Goal: Task Accomplishment & Management: Use online tool/utility

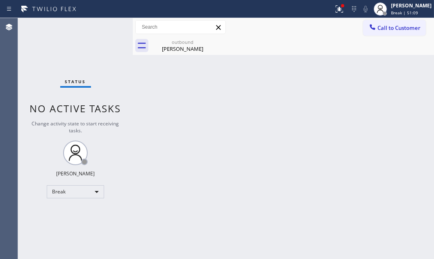
click at [54, 55] on div "Status No active tasks Change activity state to start receiving tasks. [PERSON_…" at bounding box center [75, 138] width 115 height 241
click at [257, 112] on div "Back to Dashboard Change Sender ID Customers Technicians Select a contact Outbo…" at bounding box center [283, 138] width 301 height 241
drag, startPoint x: 194, startPoint y: 47, endPoint x: 198, endPoint y: 43, distance: 5.5
click at [193, 47] on div "[PERSON_NAME]" at bounding box center [183, 48] width 62 height 7
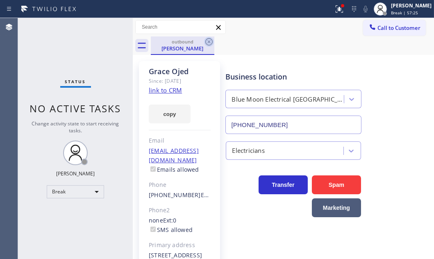
click at [207, 40] on icon at bounding box center [209, 42] width 10 height 10
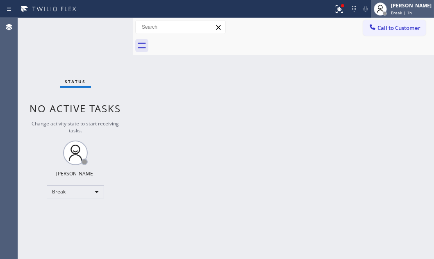
click at [391, 5] on div "[PERSON_NAME]" at bounding box center [411, 5] width 41 height 7
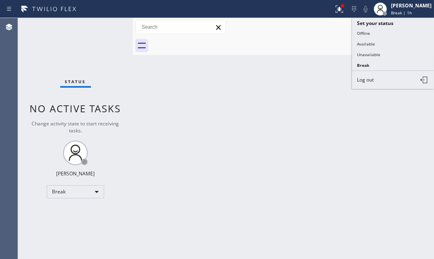
drag, startPoint x: 368, startPoint y: 43, endPoint x: 434, endPoint y: 68, distance: 70.1
click at [369, 43] on button "Available" at bounding box center [393, 44] width 82 height 11
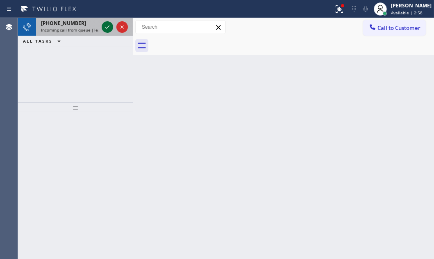
click at [103, 22] on icon at bounding box center [108, 27] width 10 height 10
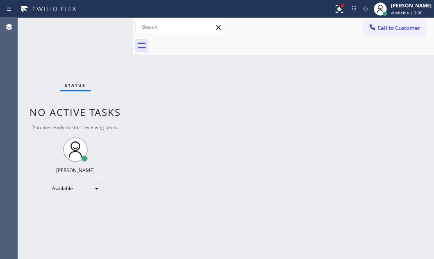
drag, startPoint x: 244, startPoint y: 116, endPoint x: 308, endPoint y: 85, distance: 70.4
click at [254, 112] on div "Back to Dashboard Change Sender ID Customers Technicians Select a contact Outbo…" at bounding box center [283, 138] width 301 height 241
click at [332, 14] on button at bounding box center [339, 9] width 18 height 18
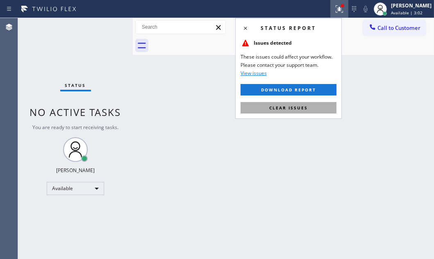
click at [308, 107] on button "Clear issues" at bounding box center [289, 107] width 96 height 11
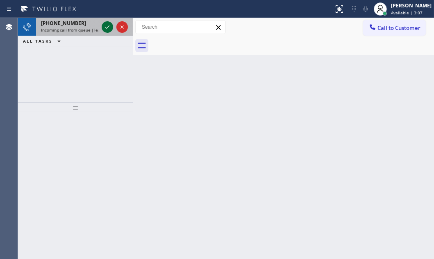
click at [104, 27] on icon at bounding box center [108, 27] width 10 height 10
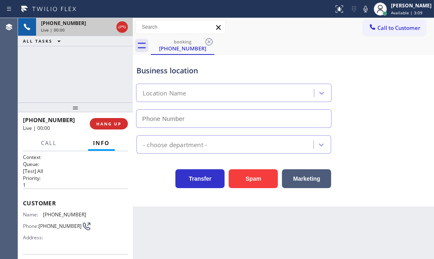
type input "(805) 420-7474"
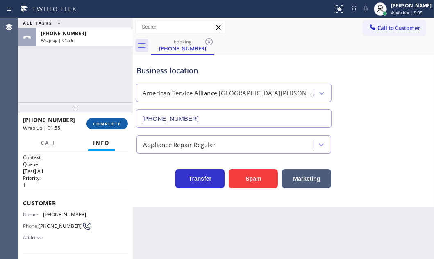
click at [110, 123] on span "COMPLETE" at bounding box center [107, 124] width 28 height 6
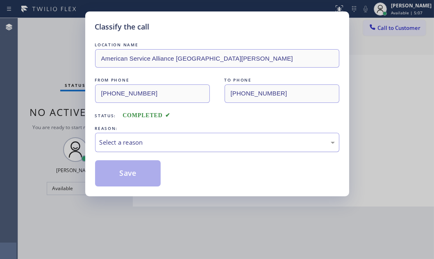
drag, startPoint x: 221, startPoint y: 143, endPoint x: 216, endPoint y: 149, distance: 8.5
click at [221, 144] on div "Select a reason" at bounding box center [217, 142] width 235 height 9
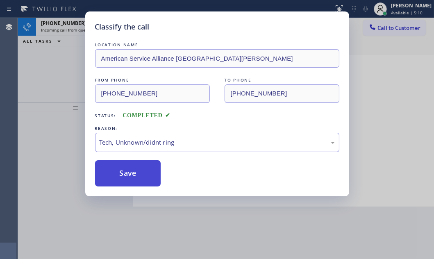
drag, startPoint x: 157, startPoint y: 203, endPoint x: 139, endPoint y: 176, distance: 32.2
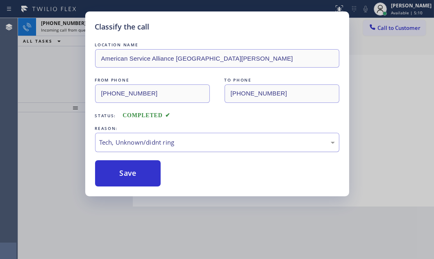
drag, startPoint x: 137, startPoint y: 173, endPoint x: 117, endPoint y: 150, distance: 30.6
click at [128, 163] on button "Save" at bounding box center [128, 173] width 66 height 26
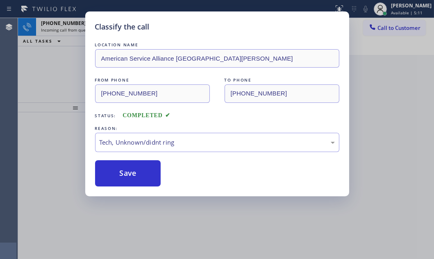
click at [63, 58] on div "Classify the call LOCATION NAME American Service Alliance Santa Barbara FROM PH…" at bounding box center [217, 129] width 434 height 259
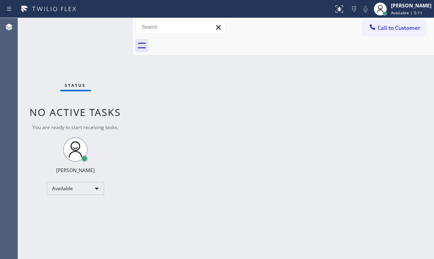
click at [107, 28] on div "Status No active tasks You are ready to start receiving tasks. Judy Mae Saturin…" at bounding box center [75, 138] width 115 height 241
drag, startPoint x: 107, startPoint y: 28, endPoint x: 430, endPoint y: 89, distance: 328.9
click at [108, 29] on div "Status No active tasks You are ready to start receiving tasks. Judy Mae Saturin…" at bounding box center [75, 138] width 115 height 241
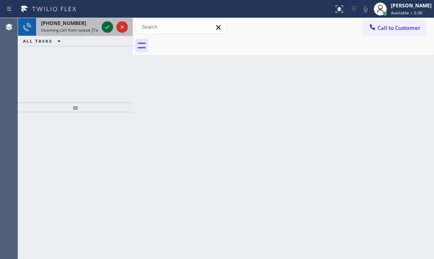
click at [107, 27] on icon at bounding box center [108, 27] width 10 height 10
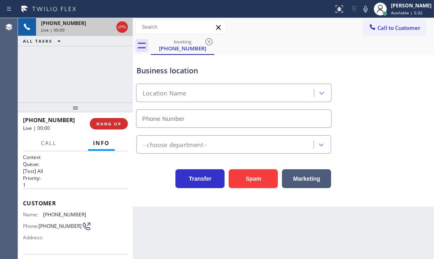
type input "(714) 517-1513"
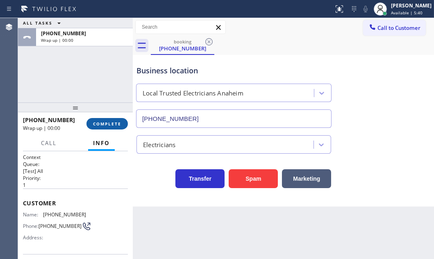
click at [105, 125] on span "COMPLETE" at bounding box center [107, 124] width 28 height 6
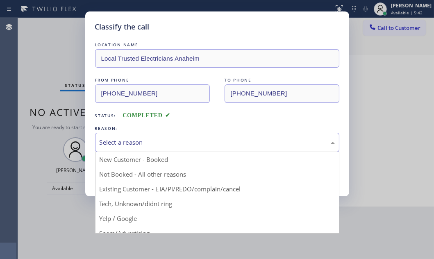
click at [201, 139] on div "Select a reason" at bounding box center [217, 142] width 235 height 9
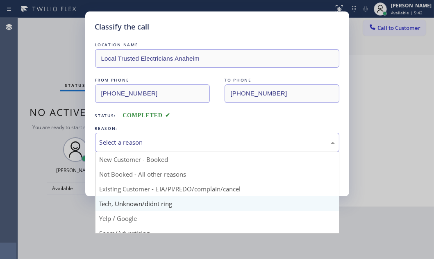
drag, startPoint x: 136, startPoint y: 204, endPoint x: 138, endPoint y: 189, distance: 14.9
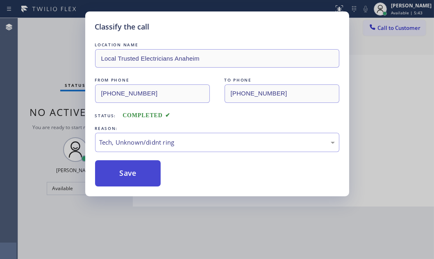
click at [140, 175] on button "Save" at bounding box center [128, 173] width 66 height 26
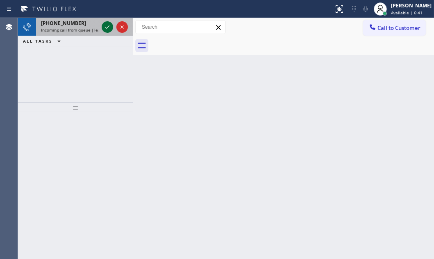
click at [108, 26] on icon at bounding box center [107, 26] width 4 height 3
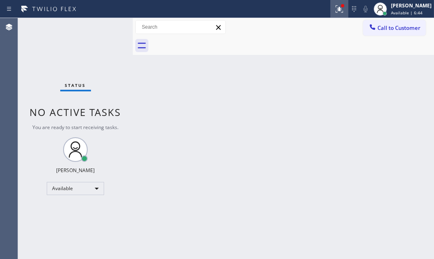
click at [330, 10] on div at bounding box center [339, 9] width 18 height 10
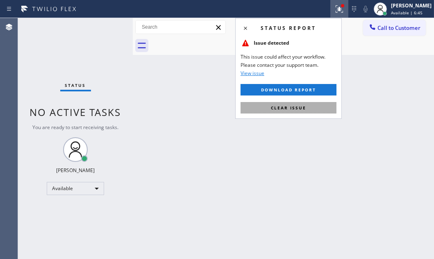
click at [307, 107] on button "Clear issue" at bounding box center [289, 107] width 96 height 11
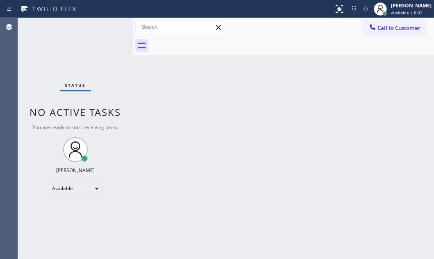
click at [104, 25] on div "Status No active tasks You are ready to start receiving tasks. Judy Mae Saturin…" at bounding box center [75, 138] width 115 height 241
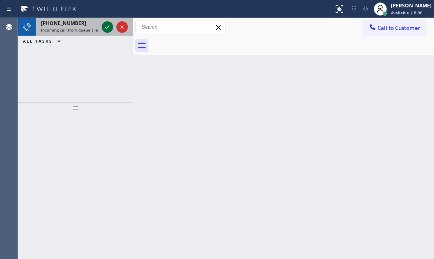
click at [105, 31] on icon at bounding box center [108, 27] width 10 height 10
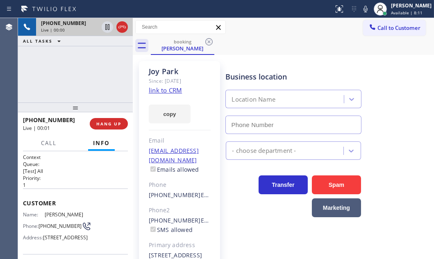
type input "(858) 800-3094"
click at [171, 91] on link "link to CRM" at bounding box center [165, 90] width 33 height 8
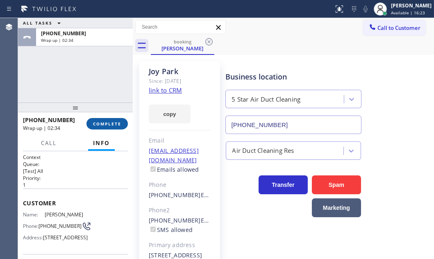
click at [99, 125] on span "COMPLETE" at bounding box center [107, 124] width 28 height 6
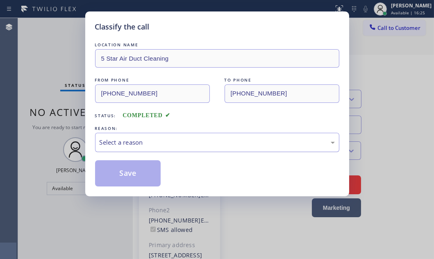
click at [181, 145] on div "Select a reason" at bounding box center [217, 142] width 235 height 9
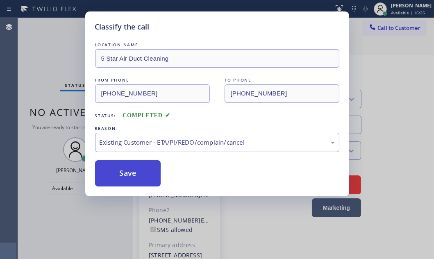
drag, startPoint x: 139, startPoint y: 189, endPoint x: 130, endPoint y: 179, distance: 13.7
click at [130, 179] on button "Save" at bounding box center [128, 173] width 66 height 26
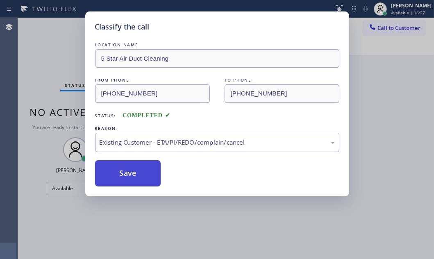
click at [135, 171] on button "Save" at bounding box center [128, 173] width 66 height 26
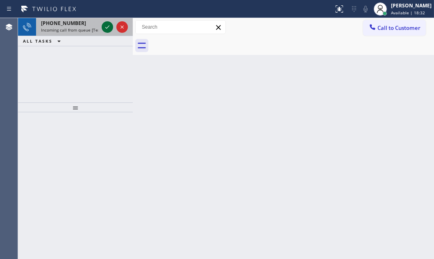
click at [104, 24] on icon at bounding box center [108, 27] width 10 height 10
click at [103, 25] on icon at bounding box center [108, 27] width 10 height 10
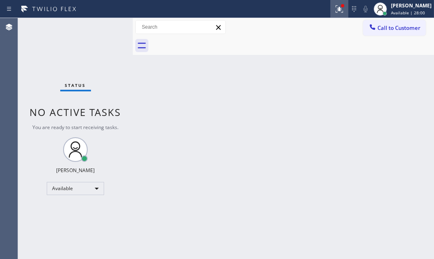
click at [335, 13] on icon at bounding box center [340, 9] width 10 height 10
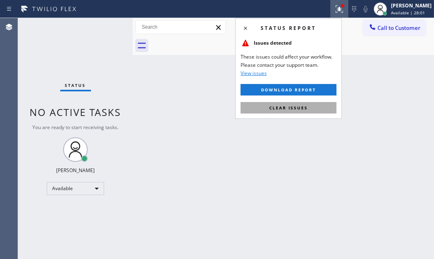
click at [297, 112] on button "Clear issues" at bounding box center [289, 107] width 96 height 11
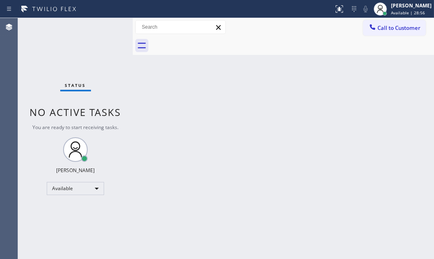
click at [99, 31] on div "Status No active tasks You are ready to start receiving tasks. Judy Mae Saturin…" at bounding box center [75, 138] width 115 height 241
click at [102, 29] on div "Status No active tasks You are ready to start receiving tasks. Judy Mae Saturin…" at bounding box center [75, 138] width 115 height 241
click at [107, 28] on div "Status No active tasks You are ready to start receiving tasks. Judy Mae Saturin…" at bounding box center [75, 138] width 115 height 241
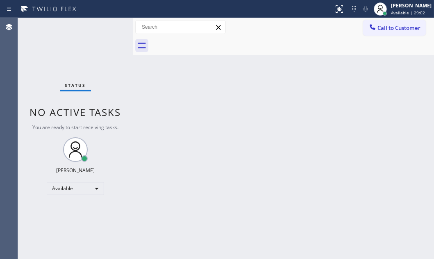
click at [107, 28] on div "Status No active tasks You are ready to start receiving tasks. Judy Mae Saturin…" at bounding box center [75, 138] width 115 height 241
click at [106, 31] on div "Status No active tasks You are ready to start receiving tasks. Judy Mae Saturin…" at bounding box center [75, 138] width 115 height 241
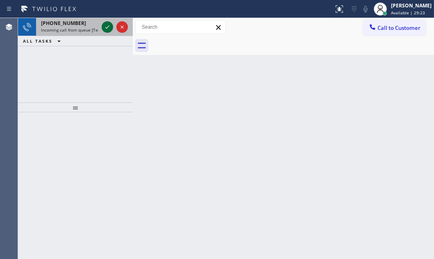
click at [109, 27] on icon at bounding box center [108, 27] width 10 height 10
click at [103, 25] on icon at bounding box center [108, 27] width 10 height 10
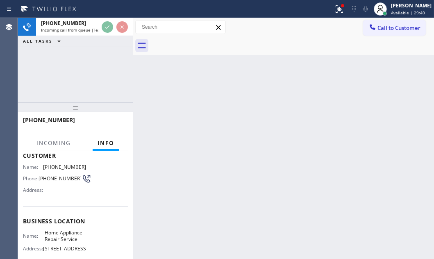
scroll to position [112, 0]
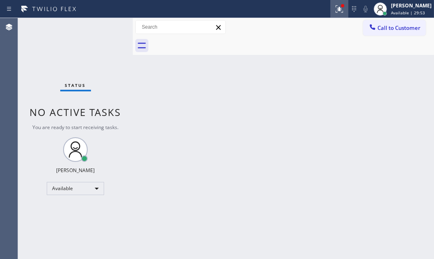
click at [335, 9] on icon at bounding box center [340, 9] width 10 height 10
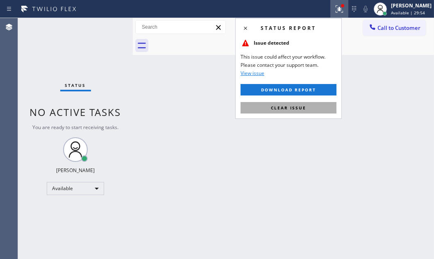
drag, startPoint x: 308, startPoint y: 105, endPoint x: 421, endPoint y: 155, distance: 123.9
click at [309, 105] on button "Clear issue" at bounding box center [289, 107] width 96 height 11
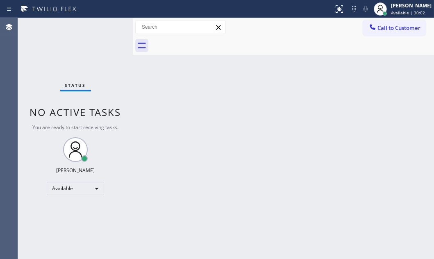
click at [107, 28] on div "Status No active tasks You are ready to start receiving tasks. Judy Mae Saturin…" at bounding box center [75, 138] width 115 height 241
click at [105, 25] on div "Status No active tasks You are ready to start receiving tasks. Judy Mae Saturin…" at bounding box center [75, 138] width 115 height 241
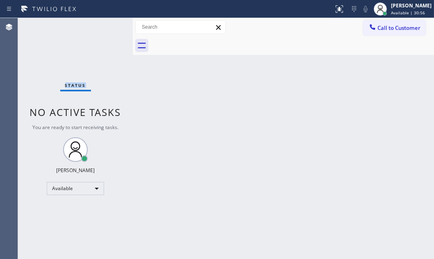
click at [105, 25] on div "Status No active tasks You are ready to start receiving tasks. Judy Mae Saturin…" at bounding box center [75, 138] width 115 height 241
drag, startPoint x: 105, startPoint y: 25, endPoint x: 244, endPoint y: 129, distance: 173.4
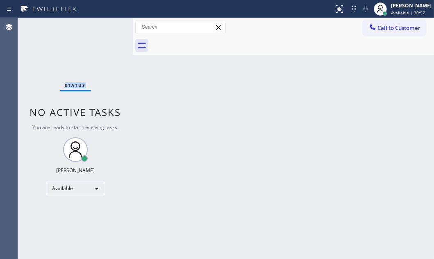
click at [105, 26] on div "Status No active tasks You are ready to start receiving tasks. Judy Mae Saturin…" at bounding box center [75, 138] width 115 height 241
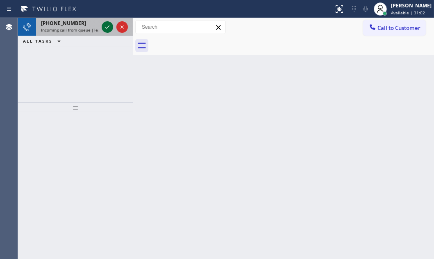
click at [105, 26] on icon at bounding box center [108, 27] width 10 height 10
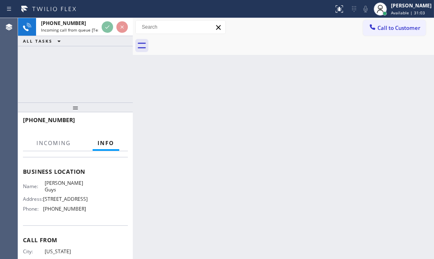
scroll to position [112, 0]
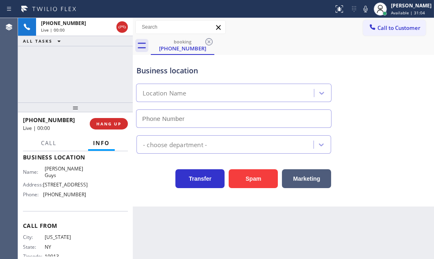
type input "(818) 600-9575"
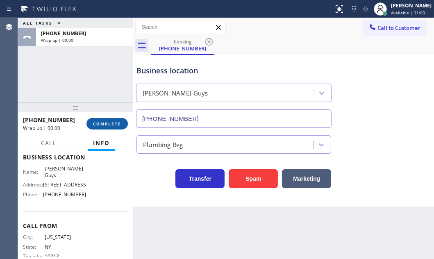
click at [99, 120] on button "COMPLETE" at bounding box center [107, 123] width 41 height 11
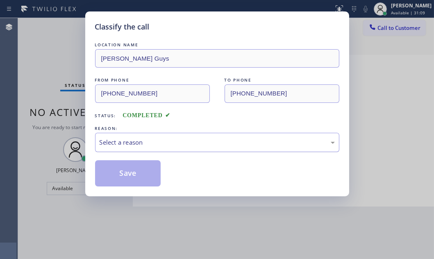
click at [175, 138] on div "Select a reason" at bounding box center [217, 142] width 235 height 9
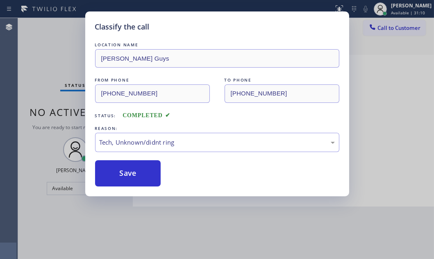
drag, startPoint x: 133, startPoint y: 167, endPoint x: 395, endPoint y: 258, distance: 277.4
click at [152, 174] on button "Save" at bounding box center [128, 173] width 66 height 26
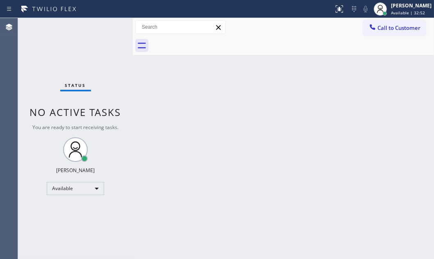
click at [305, 168] on div "Back to Dashboard Change Sender ID Customers Technicians Select a contact Outbo…" at bounding box center [283, 138] width 301 height 241
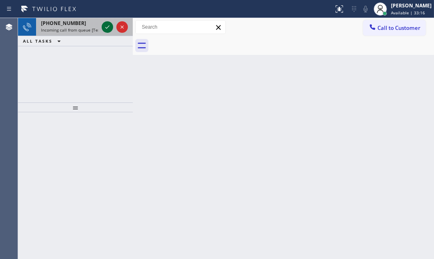
click at [106, 27] on icon at bounding box center [108, 27] width 10 height 10
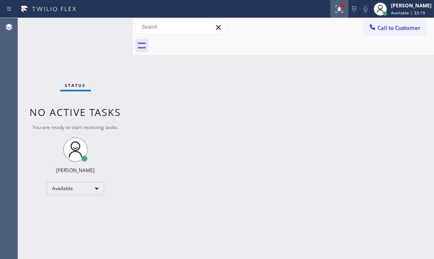
click at [330, 14] on button at bounding box center [339, 9] width 18 height 18
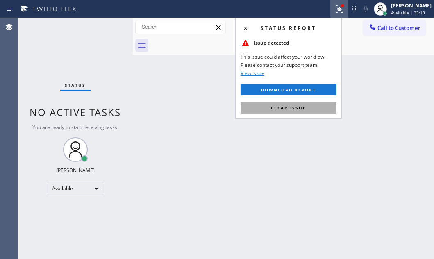
click at [303, 107] on span "Clear issue" at bounding box center [288, 108] width 35 height 6
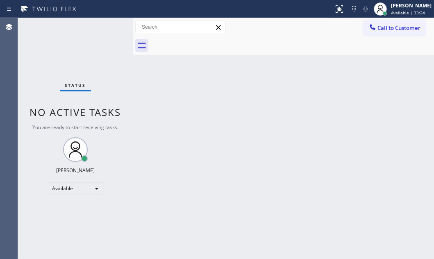
click at [239, 179] on div "Back to Dashboard Change Sender ID Customers Technicians Select a contact Outbo…" at bounding box center [283, 138] width 301 height 241
click at [175, 87] on div "Back to Dashboard Change Sender ID Customers Technicians Select a contact Outbo…" at bounding box center [283, 138] width 301 height 241
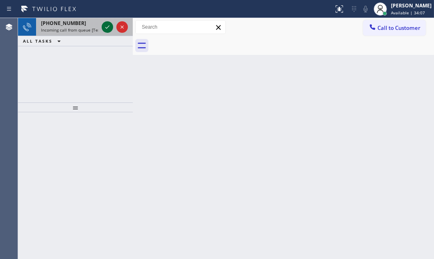
click at [111, 25] on icon at bounding box center [108, 27] width 10 height 10
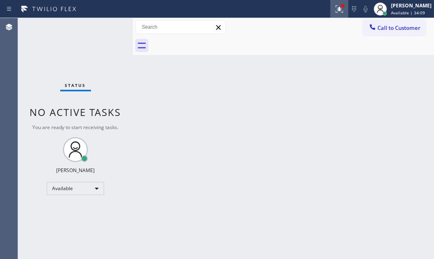
click at [335, 12] on icon at bounding box center [340, 9] width 10 height 10
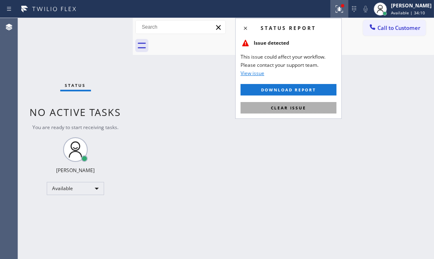
click at [295, 108] on span "Clear issue" at bounding box center [288, 108] width 35 height 6
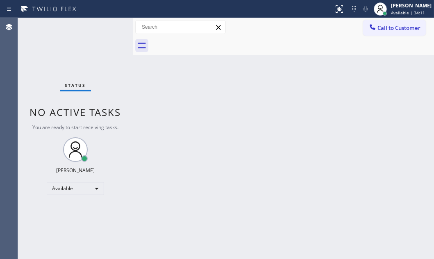
click at [109, 27] on div "Status No active tasks You are ready to start receiving tasks. Judy Mae Saturin…" at bounding box center [75, 138] width 115 height 241
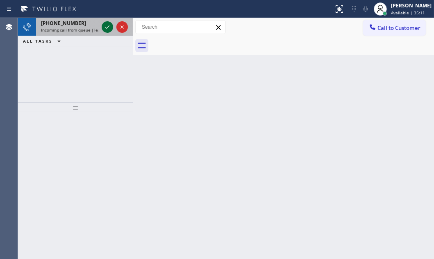
click at [103, 27] on icon at bounding box center [108, 27] width 10 height 10
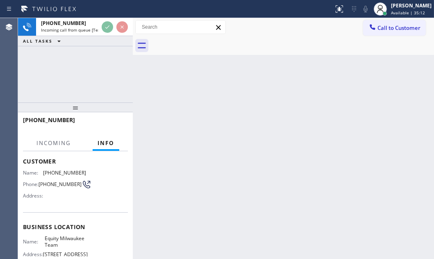
scroll to position [112, 0]
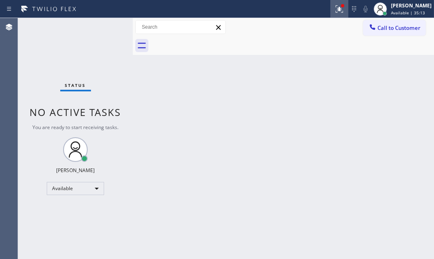
click at [335, 12] on icon at bounding box center [340, 9] width 10 height 10
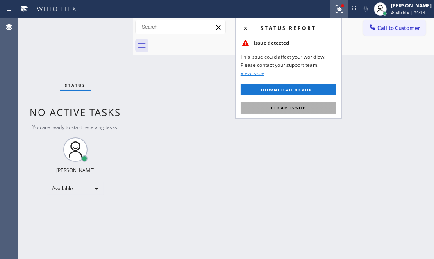
click at [316, 108] on button "Clear issue" at bounding box center [289, 107] width 96 height 11
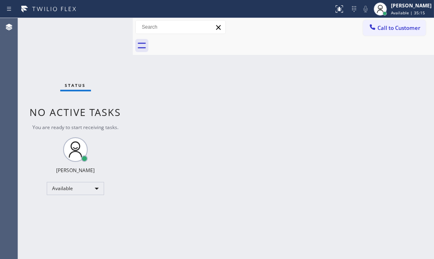
click at [100, 32] on div "Status No active tasks You are ready to start receiving tasks. Judy Mae Saturin…" at bounding box center [75, 138] width 115 height 241
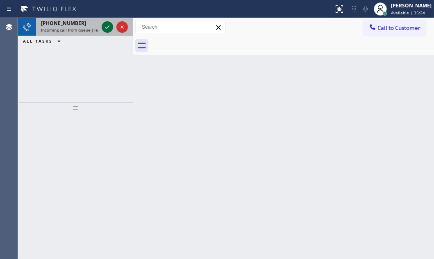
click at [107, 30] on icon at bounding box center [108, 27] width 10 height 10
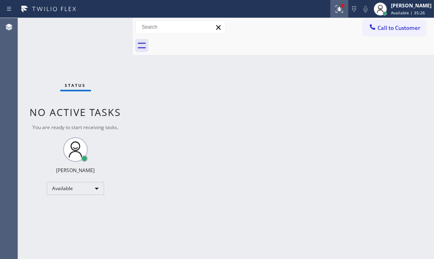
click at [335, 12] on icon at bounding box center [340, 9] width 10 height 10
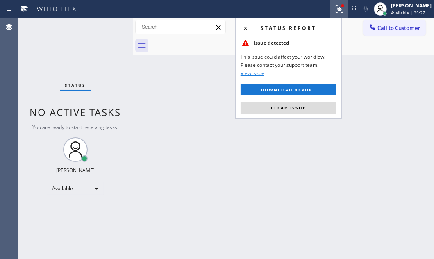
click at [298, 111] on button "Clear issue" at bounding box center [289, 107] width 96 height 11
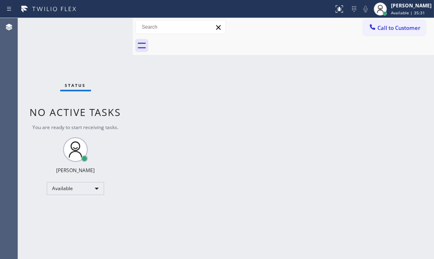
click at [104, 26] on div "Status No active tasks You are ready to start receiving tasks. Judy Mae Saturin…" at bounding box center [75, 138] width 115 height 241
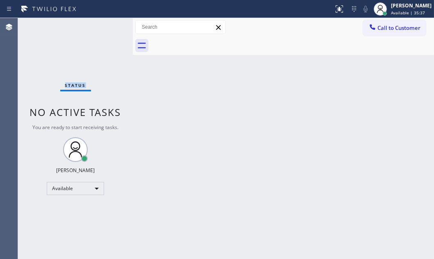
click at [104, 26] on div "Status No active tasks You are ready to start receiving tasks. Judy Mae Saturin…" at bounding box center [75, 138] width 115 height 241
click at [105, 26] on div "Status No active tasks You are ready to start receiving tasks. Judy Mae Saturin…" at bounding box center [75, 138] width 115 height 241
click at [108, 25] on div "Status No active tasks You are ready to start receiving tasks. Judy Mae Saturin…" at bounding box center [75, 138] width 115 height 241
click at [107, 27] on div "Status No active tasks You are ready to start receiving tasks. Judy Mae Saturin…" at bounding box center [75, 138] width 115 height 241
click at [103, 28] on div "Status No active tasks You are ready to start receiving tasks. Judy Mae Saturin…" at bounding box center [75, 138] width 115 height 241
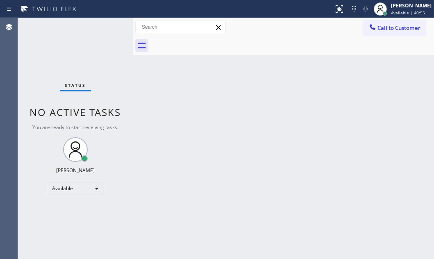
click at [103, 28] on div "Status No active tasks You are ready to start receiving tasks. Judy Mae Saturin…" at bounding box center [75, 138] width 115 height 241
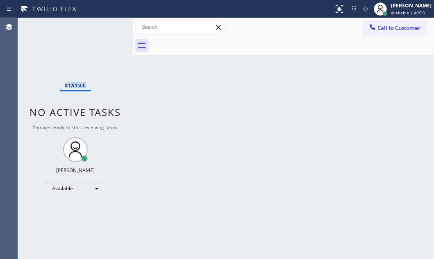
click at [111, 25] on div "Status No active tasks You are ready to start receiving tasks. Judy Mae Saturin…" at bounding box center [75, 138] width 115 height 241
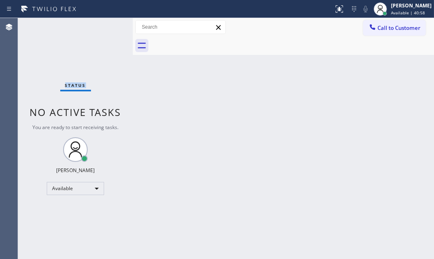
click at [111, 25] on div "Status No active tasks You are ready to start receiving tasks. Judy Mae Saturin…" at bounding box center [75, 138] width 115 height 241
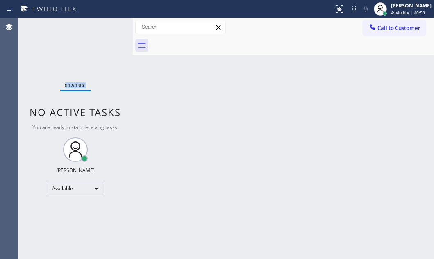
click at [111, 25] on div "Status No active tasks You are ready to start receiving tasks. Judy Mae Saturin…" at bounding box center [75, 138] width 115 height 241
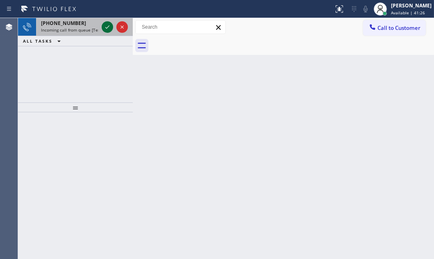
click at [110, 26] on icon at bounding box center [108, 27] width 10 height 10
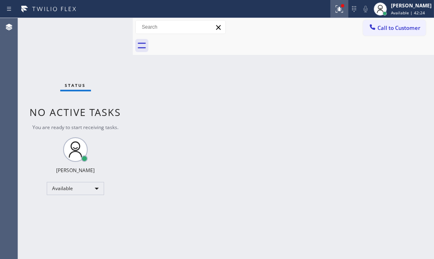
click at [336, 12] on icon at bounding box center [339, 8] width 7 height 7
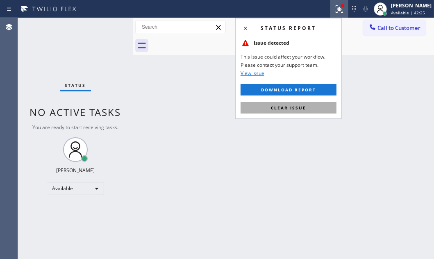
click at [297, 108] on span "Clear issue" at bounding box center [288, 108] width 35 height 6
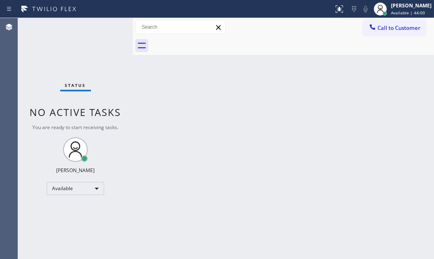
click at [102, 23] on div "Status No active tasks You are ready to start receiving tasks. Judy Mae Saturin…" at bounding box center [75, 138] width 115 height 241
click at [104, 25] on div "Status No active tasks You are ready to start receiving tasks. Judy Mae Saturin…" at bounding box center [75, 138] width 115 height 241
click at [104, 26] on div "Status No active tasks You are ready to start receiving tasks. Judy Mae Saturin…" at bounding box center [75, 138] width 115 height 241
drag, startPoint x: 104, startPoint y: 26, endPoint x: 153, endPoint y: 34, distance: 49.5
click at [104, 27] on div "Status No active tasks You are ready to start receiving tasks. Judy Mae Saturin…" at bounding box center [75, 138] width 115 height 241
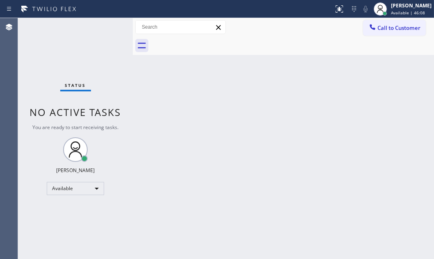
click at [107, 38] on div "Status No active tasks You are ready to start receiving tasks. Judy Mae Saturin…" at bounding box center [75, 138] width 115 height 241
drag, startPoint x: 107, startPoint y: 38, endPoint x: 146, endPoint y: 79, distance: 56.8
click at [108, 39] on div "Status No active tasks You are ready to start receiving tasks. Judy Mae Saturin…" at bounding box center [75, 138] width 115 height 241
click at [390, 176] on div "Back to Dashboard Change Sender ID Customers Technicians Select a contact Outbo…" at bounding box center [283, 138] width 301 height 241
click at [104, 28] on div "Status No active tasks You are ready to start receiving tasks. Judy Mae Saturin…" at bounding box center [75, 138] width 115 height 241
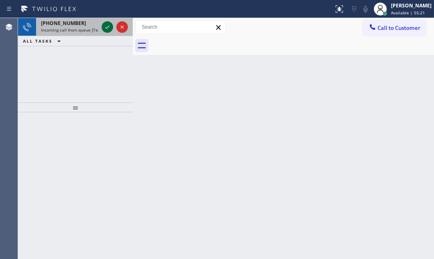
click at [108, 24] on icon at bounding box center [108, 27] width 10 height 10
click at [107, 28] on icon at bounding box center [107, 26] width 4 height 3
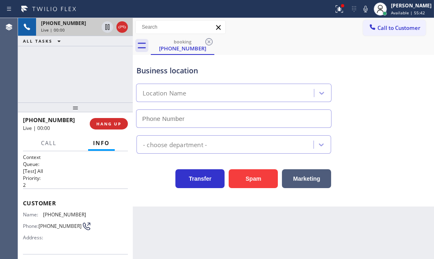
scroll to position [37, 0]
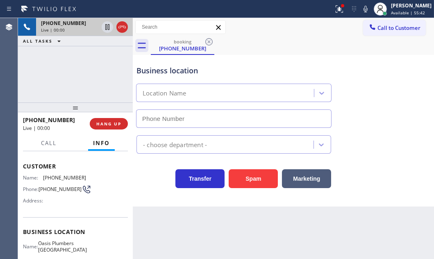
type input "(949) 635-7337"
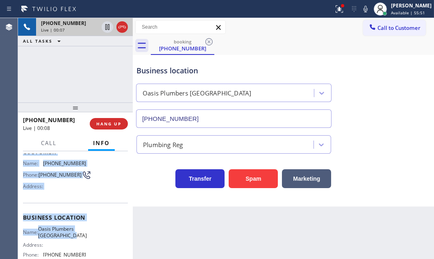
scroll to position [112, 0]
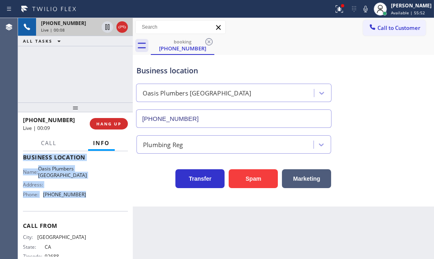
drag, startPoint x: 24, startPoint y: 163, endPoint x: 89, endPoint y: 211, distance: 80.9
click at [89, 211] on div "Context Queue: [Test] All Priority: 2 Customer Name: (949) 540-8258 Phone: (949…" at bounding box center [75, 157] width 105 height 231
copy div "Customer Name: (949) 540-8258 Phone: (949) 540-8258 Address: Business location …"
click at [108, 28] on icon at bounding box center [107, 27] width 4 height 6
click at [335, 13] on icon at bounding box center [340, 9] width 10 height 10
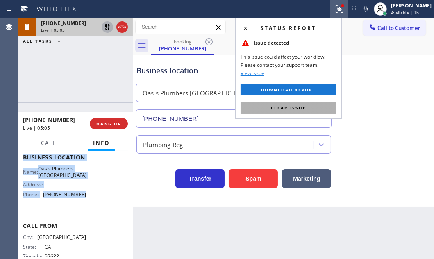
click at [305, 109] on span "Clear issue" at bounding box center [288, 108] width 35 height 6
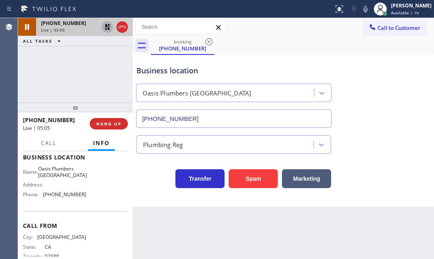
click at [366, 67] on div "Business location Oasis Plumbers Mission Viejo (949) 635-7337" at bounding box center [283, 91] width 297 height 74
click at [364, 8] on icon at bounding box center [366, 9] width 4 height 7
click at [107, 29] on icon at bounding box center [108, 27] width 10 height 10
click at [361, 9] on icon at bounding box center [366, 9] width 10 height 10
click at [120, 28] on icon at bounding box center [122, 27] width 10 height 10
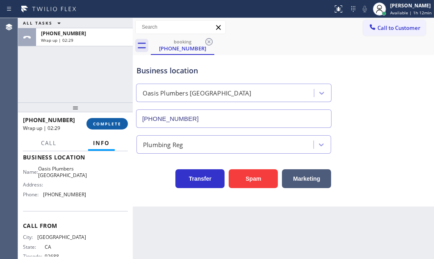
click at [98, 121] on span "COMPLETE" at bounding box center [107, 124] width 28 height 6
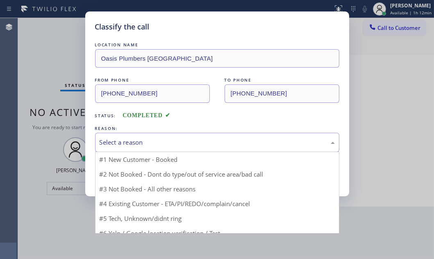
click at [153, 144] on div "Select a reason" at bounding box center [217, 142] width 235 height 9
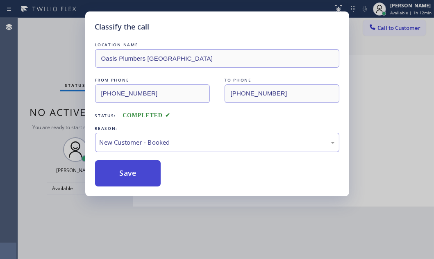
click at [114, 165] on button "Save" at bounding box center [128, 173] width 66 height 26
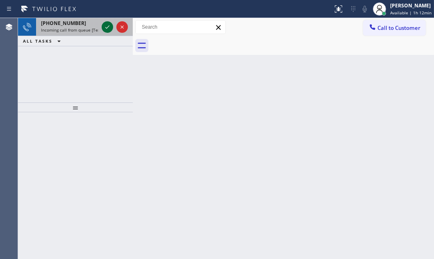
click at [106, 25] on icon at bounding box center [108, 27] width 10 height 10
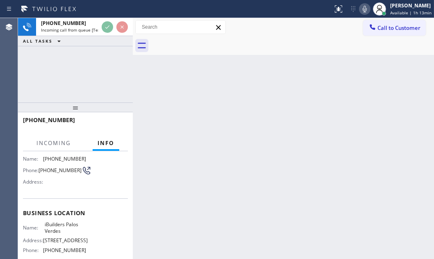
scroll to position [74, 0]
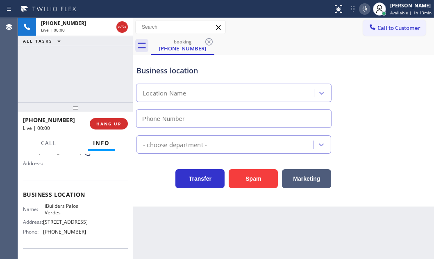
type input "(310) 340-1867"
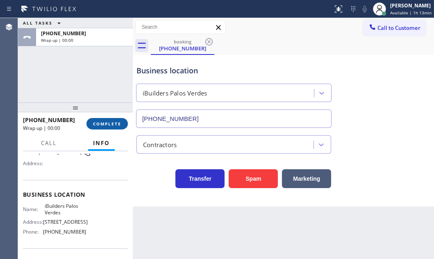
click at [103, 127] on button "COMPLETE" at bounding box center [107, 123] width 41 height 11
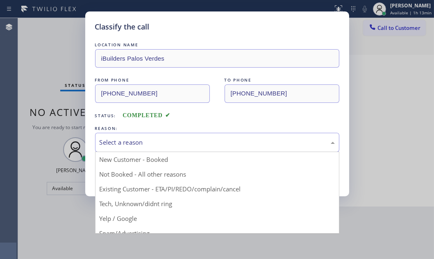
click at [188, 146] on div "Select a reason" at bounding box center [217, 142] width 235 height 9
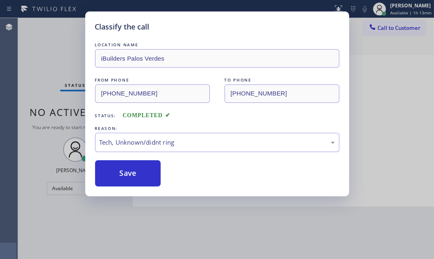
drag, startPoint x: 145, startPoint y: 206, endPoint x: 138, endPoint y: 197, distance: 11.7
click at [135, 192] on div "Classify the call LOCATION NAME iBuilders Palos Verdes FROM PHONE (310) 683-606…" at bounding box center [217, 103] width 264 height 185
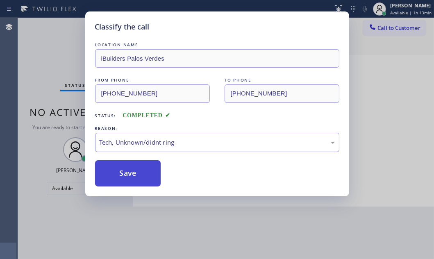
click at [138, 184] on button "Save" at bounding box center [128, 173] width 66 height 26
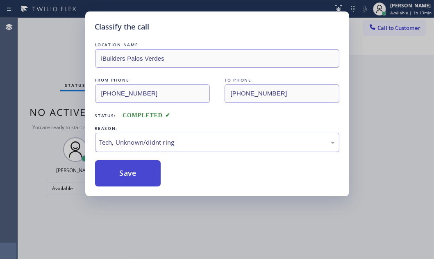
click at [139, 177] on button "Save" at bounding box center [128, 173] width 66 height 26
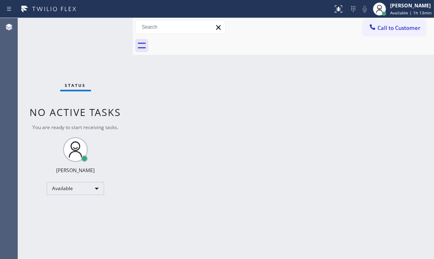
click at [105, 28] on div "Status No active tasks You are ready to start receiving tasks. Judy Mae Saturin…" at bounding box center [75, 138] width 115 height 241
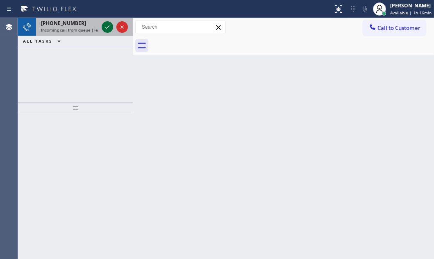
click at [109, 27] on icon at bounding box center [108, 27] width 10 height 10
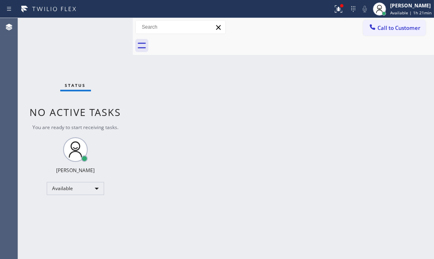
click at [230, 125] on div "Back to Dashboard Change Sender ID Customers Technicians Select a contact Outbo…" at bounding box center [283, 138] width 301 height 241
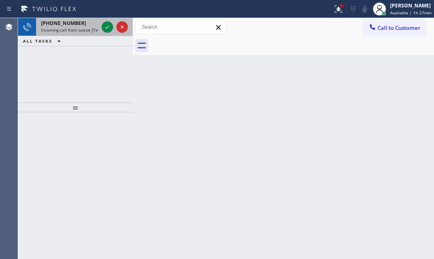
click at [114, 27] on div at bounding box center [115, 27] width 30 height 18
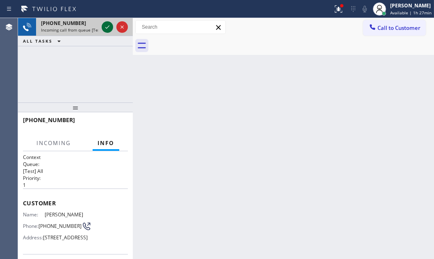
click at [110, 26] on icon at bounding box center [108, 27] width 10 height 10
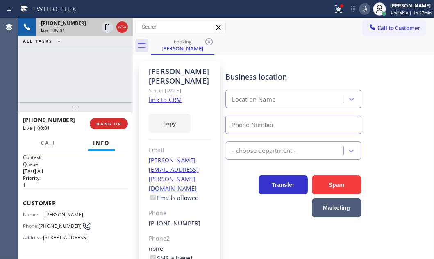
type input "(855) 920-0838"
click at [172, 100] on link "link to CRM" at bounding box center [165, 100] width 33 height 8
click at [107, 27] on icon at bounding box center [107, 27] width 4 height 6
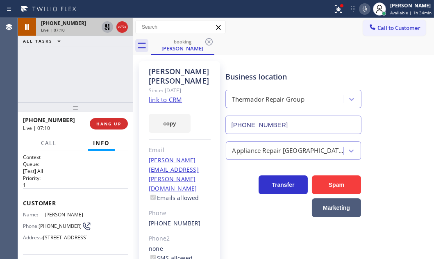
click at [105, 26] on icon at bounding box center [108, 27] width 10 height 10
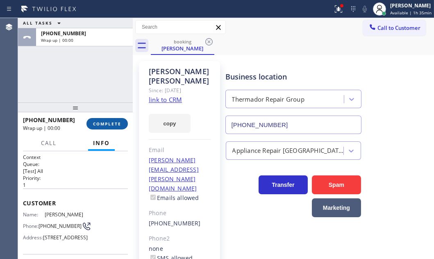
click at [112, 123] on span "COMPLETE" at bounding box center [107, 124] width 28 height 6
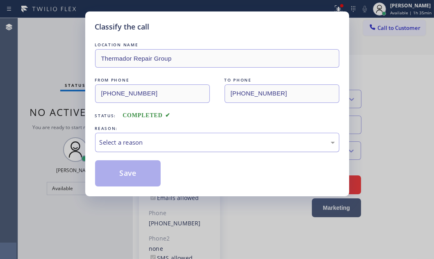
click at [180, 149] on div "Select a reason" at bounding box center [217, 142] width 244 height 19
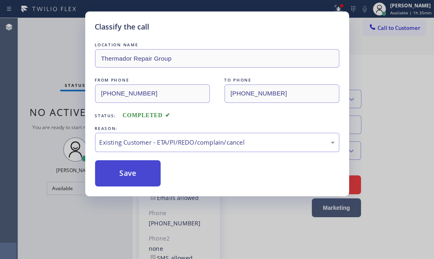
click at [123, 169] on button "Save" at bounding box center [128, 173] width 66 height 26
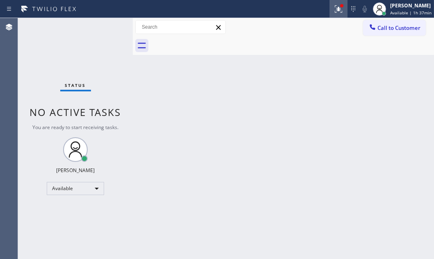
click at [334, 9] on icon at bounding box center [339, 9] width 10 height 10
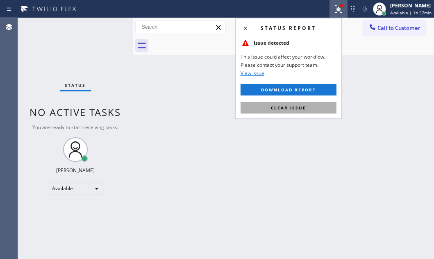
click at [295, 112] on button "Clear issue" at bounding box center [289, 107] width 96 height 11
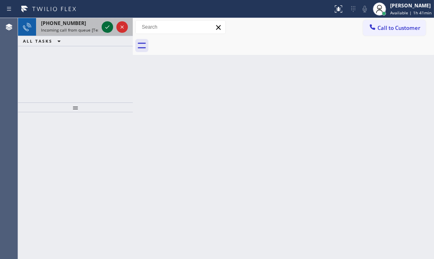
click at [107, 25] on icon at bounding box center [108, 27] width 10 height 10
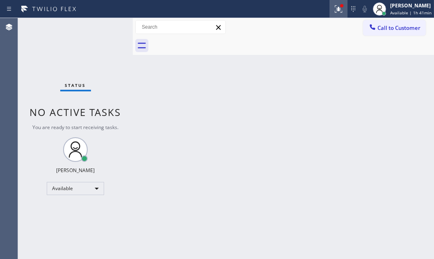
click at [334, 13] on icon at bounding box center [339, 9] width 10 height 10
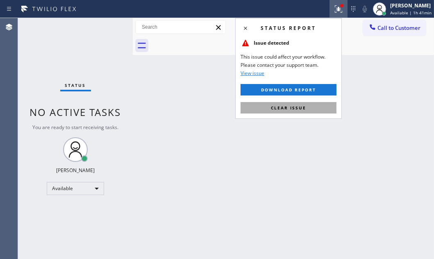
click at [319, 109] on button "Clear issue" at bounding box center [289, 107] width 96 height 11
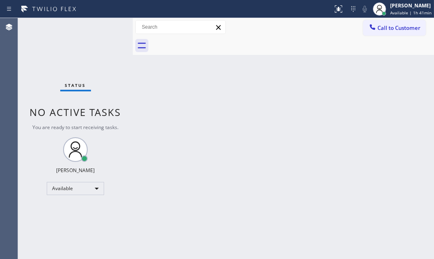
drag, startPoint x: 377, startPoint y: 96, endPoint x: 226, endPoint y: 40, distance: 161.2
click at [369, 94] on div "Back to Dashboard Change Sender ID Customers Technicians Select a contact Outbo…" at bounding box center [283, 138] width 301 height 241
click at [101, 27] on div "Status No active tasks You are ready to start receiving tasks. Judy Mae Saturin…" at bounding box center [75, 138] width 115 height 241
click at [107, 26] on div "Status No active tasks You are ready to start receiving tasks. Judy Mae Saturin…" at bounding box center [75, 138] width 115 height 241
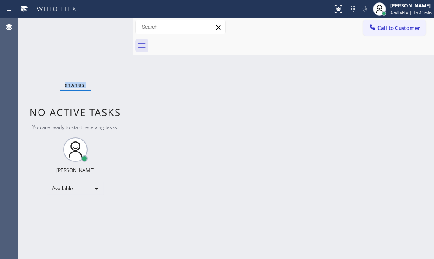
click at [107, 26] on div "Status No active tasks You are ready to start receiving tasks. Judy Mae Saturin…" at bounding box center [75, 138] width 115 height 241
click at [255, 73] on div "Back to Dashboard Change Sender ID Customers Technicians Select a contact Outbo…" at bounding box center [283, 138] width 301 height 241
click at [381, 11] on div at bounding box center [380, 9] width 18 height 18
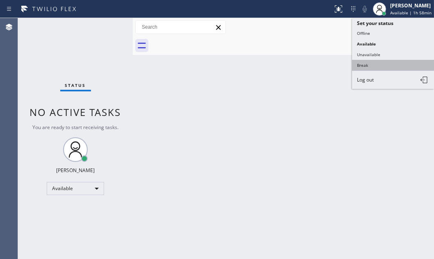
click at [374, 60] on button "Break" at bounding box center [393, 65] width 82 height 11
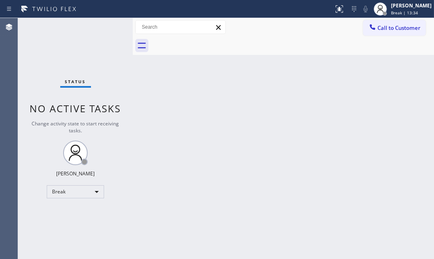
click at [101, 31] on div "Status No active tasks Change activity state to start receiving tasks. Judy Mae…" at bounding box center [75, 138] width 115 height 241
click at [98, 192] on div "Break" at bounding box center [75, 191] width 57 height 13
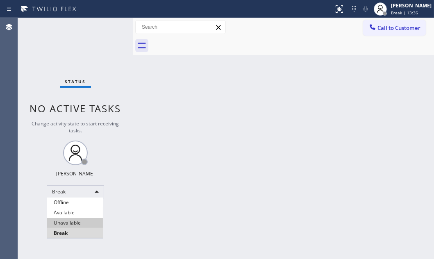
click at [77, 212] on li "Available" at bounding box center [75, 213] width 56 height 10
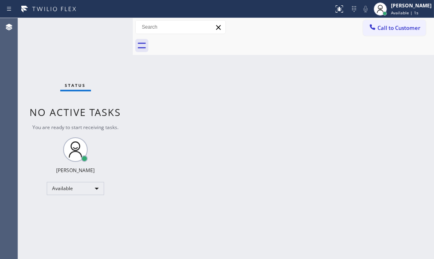
click at [108, 29] on div "Status No active tasks You are ready to start receiving tasks. Judy Mae Saturin…" at bounding box center [75, 138] width 115 height 241
click at [102, 29] on div "Status No active tasks You are ready to start receiving tasks. Judy Mae Saturin…" at bounding box center [75, 138] width 115 height 241
click at [305, 91] on div "Back to Dashboard Change Sender ID Customers Technicians Select a contact Outbo…" at bounding box center [283, 138] width 301 height 241
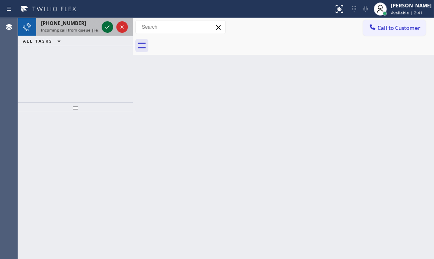
click at [105, 23] on icon at bounding box center [108, 27] width 10 height 10
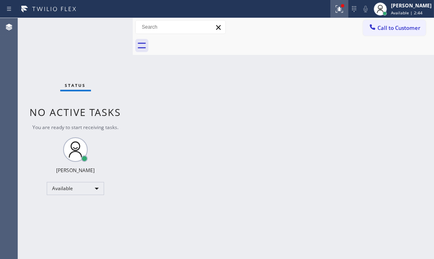
click at [335, 11] on icon at bounding box center [340, 9] width 10 height 10
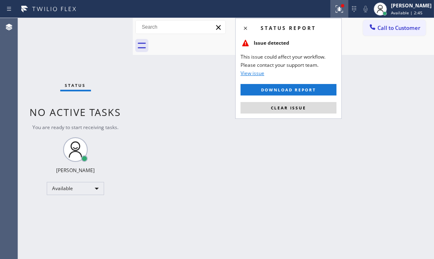
drag, startPoint x: 301, startPoint y: 110, endPoint x: 293, endPoint y: 100, distance: 13.4
click at [301, 109] on span "Clear issue" at bounding box center [288, 108] width 35 height 6
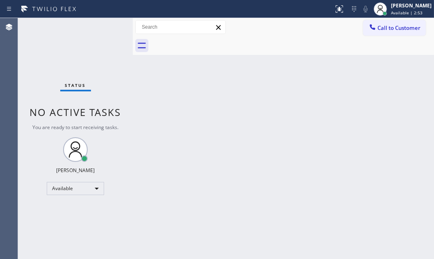
click at [109, 24] on div "Status No active tasks You are ready to start receiving tasks. Judy Mae Saturin…" at bounding box center [75, 138] width 115 height 241
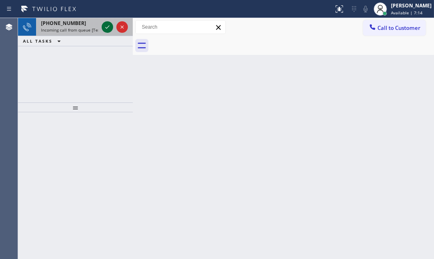
click at [107, 29] on icon at bounding box center [108, 27] width 10 height 10
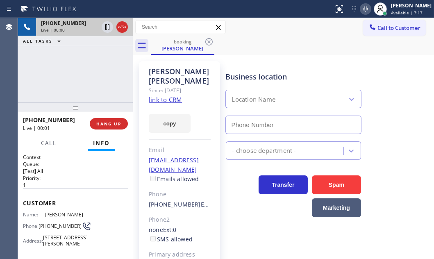
type input "(310) 893-5107"
click at [168, 96] on link "link to CRM" at bounding box center [165, 100] width 33 height 8
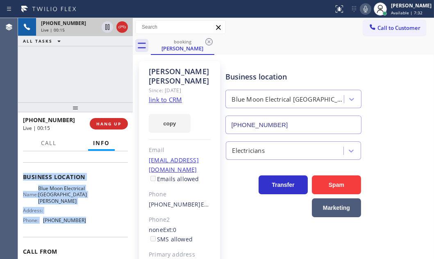
scroll to position [112, 0]
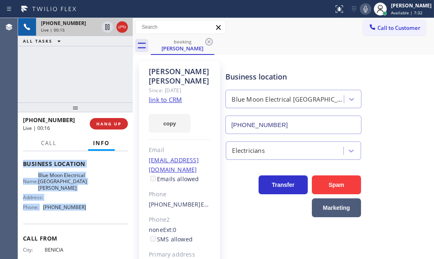
drag, startPoint x: 21, startPoint y: 198, endPoint x: 84, endPoint y: 226, distance: 69.4
click at [84, 226] on div "Context Queue: [Test] All Priority: 1 Customer Name: Michael Brickey Phone: (70…" at bounding box center [75, 204] width 115 height 107
copy div "Customer Name: Michael Brickey Phone: (707) 590-8554 Address: 401 Santa Monica …"
click at [107, 26] on icon at bounding box center [108, 27] width 10 height 10
click at [109, 29] on icon at bounding box center [108, 27] width 6 height 6
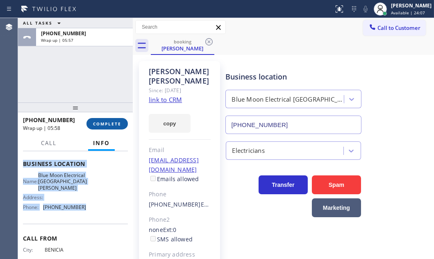
click at [102, 119] on button "COMPLETE" at bounding box center [107, 123] width 41 height 11
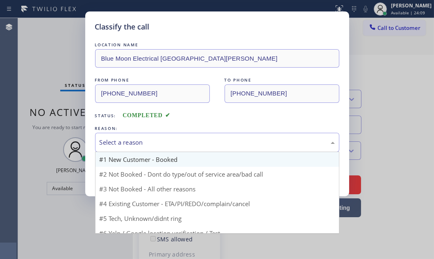
drag, startPoint x: 191, startPoint y: 141, endPoint x: 140, endPoint y: 155, distance: 53.6
click at [191, 141] on div "Select a reason" at bounding box center [217, 142] width 235 height 9
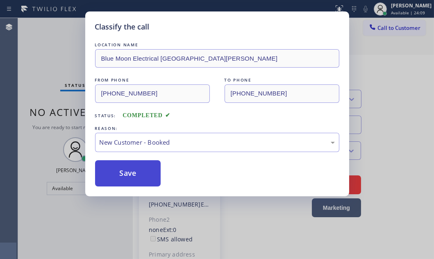
drag, startPoint x: 121, startPoint y: 166, endPoint x: 126, endPoint y: 166, distance: 4.9
click at [123, 166] on button "Save" at bounding box center [128, 173] width 66 height 26
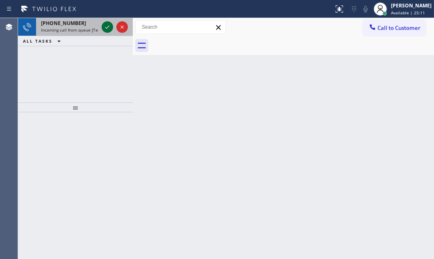
click at [107, 26] on icon at bounding box center [108, 27] width 10 height 10
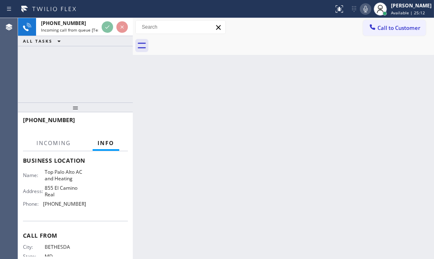
scroll to position [112, 0]
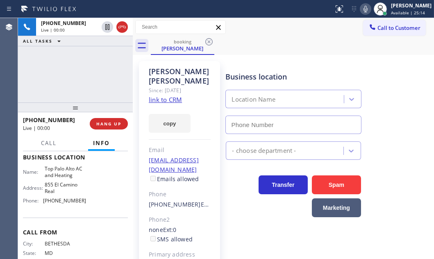
type input "(650) 665-6047"
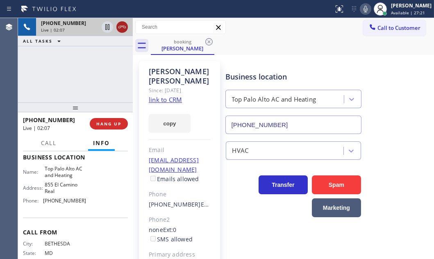
click at [123, 30] on icon at bounding box center [122, 27] width 10 height 10
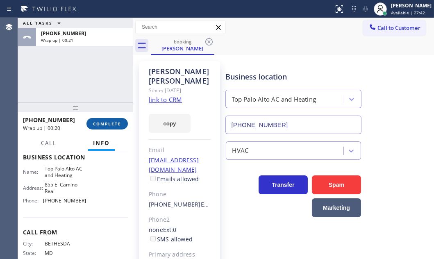
click at [102, 125] on span "COMPLETE" at bounding box center [107, 124] width 28 height 6
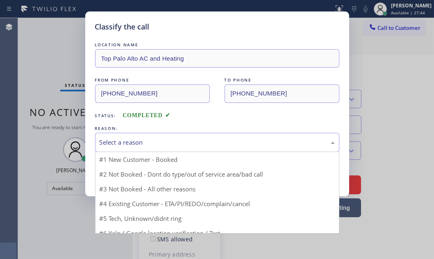
click at [156, 134] on div "Select a reason" at bounding box center [217, 142] width 244 height 19
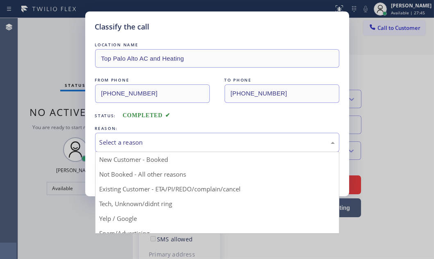
drag, startPoint x: 135, startPoint y: 157, endPoint x: 115, endPoint y: 167, distance: 22.4
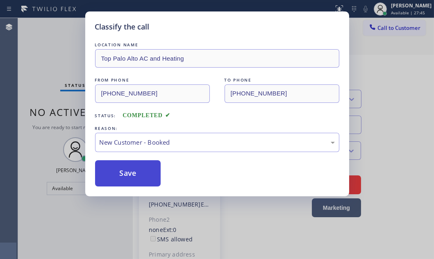
click at [115, 167] on button "Save" at bounding box center [128, 173] width 66 height 26
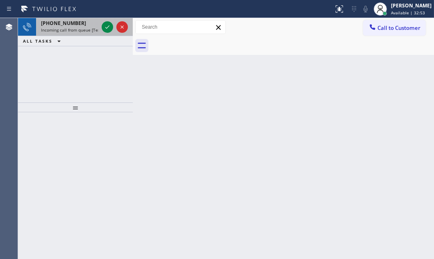
click at [100, 22] on div at bounding box center [115, 27] width 30 height 18
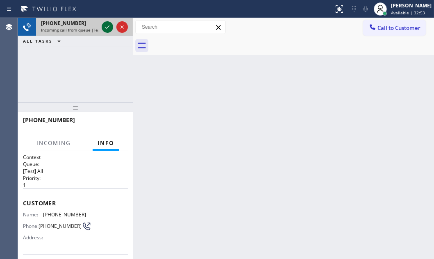
click at [104, 24] on icon at bounding box center [108, 27] width 10 height 10
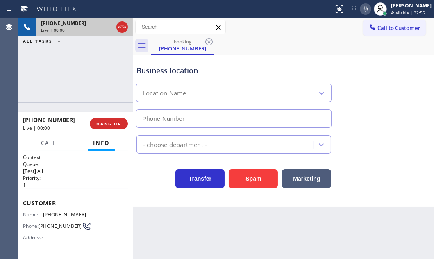
type input "(714) 410-6922"
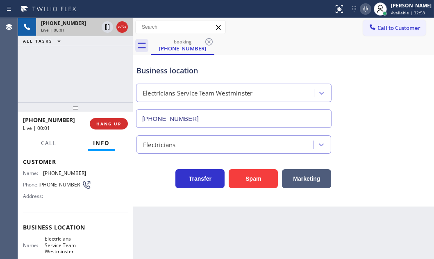
scroll to position [74, 0]
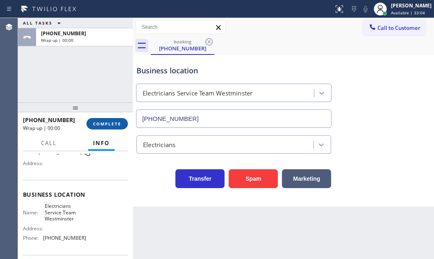
click at [113, 126] on span "COMPLETE" at bounding box center [107, 124] width 28 height 6
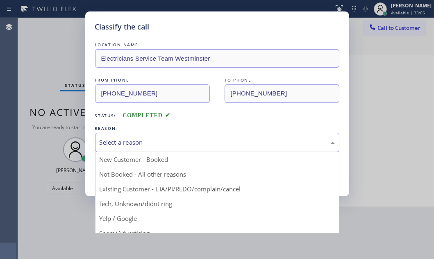
drag, startPoint x: 165, startPoint y: 138, endPoint x: 160, endPoint y: 152, distance: 14.9
click at [165, 138] on div "Select a reason" at bounding box center [217, 142] width 235 height 9
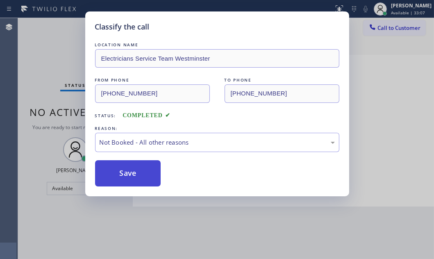
click at [119, 172] on button "Save" at bounding box center [128, 173] width 66 height 26
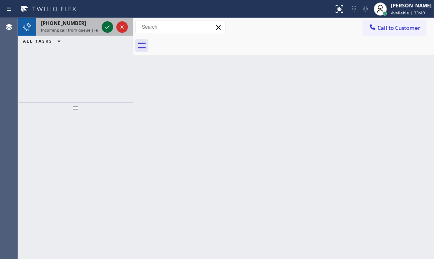
click at [108, 30] on icon at bounding box center [108, 27] width 10 height 10
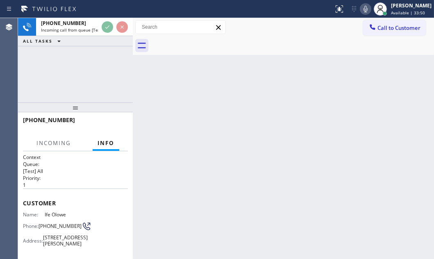
scroll to position [112, 0]
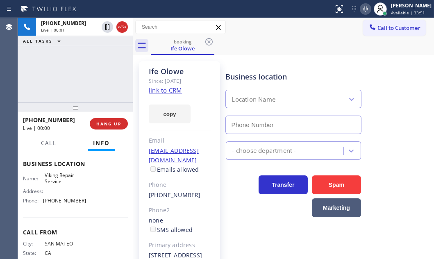
type input "(669) 201-8532"
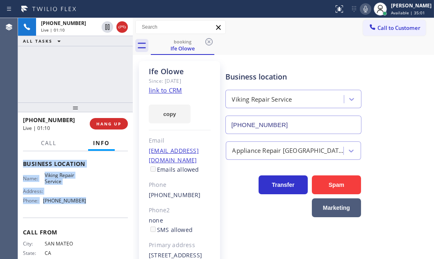
drag, startPoint x: 21, startPoint y: 200, endPoint x: 83, endPoint y: 223, distance: 65.5
click at [83, 223] on div "Context Queue: [Test] All Priority: 1 Customer Name: Ife Olowe Phone: (650) 245…" at bounding box center [75, 204] width 115 height 107
copy div "Customer Name: Ife Olowe Phone: (650) 245-4794 Address: 2084 Sand Hill Rd, Menl…"
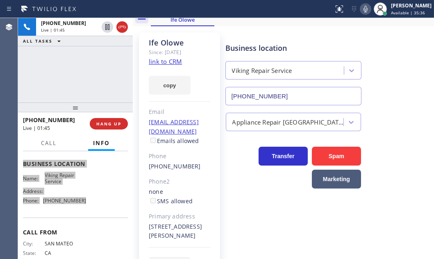
scroll to position [52, 0]
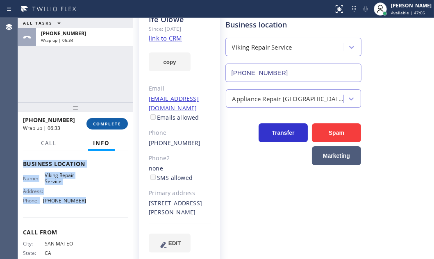
click at [106, 124] on span "COMPLETE" at bounding box center [107, 124] width 28 height 6
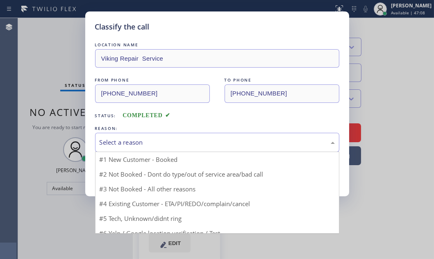
click at [198, 145] on div "Select a reason" at bounding box center [217, 142] width 235 height 9
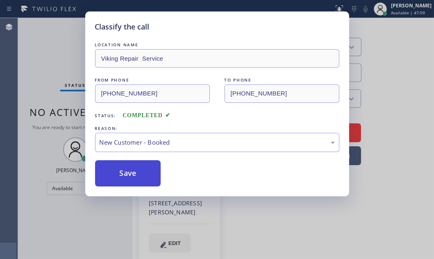
click at [106, 168] on button "Save" at bounding box center [128, 173] width 66 height 26
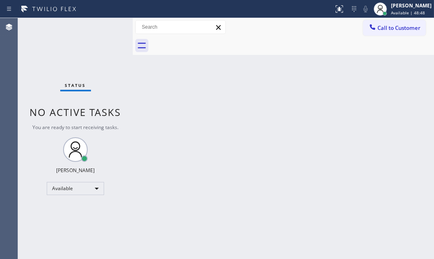
click at [100, 29] on div "Status No active tasks You are ready to start receiving tasks. Judy Mae Saturin…" at bounding box center [75, 138] width 115 height 241
click at [104, 30] on div "Status No active tasks You are ready to start receiving tasks. Judy Mae Saturin…" at bounding box center [75, 138] width 115 height 241
drag, startPoint x: 271, startPoint y: 109, endPoint x: 385, endPoint y: 47, distance: 129.3
click at [272, 108] on div "Back to Dashboard Change Sender ID Customers Technicians Select a contact Outbo…" at bounding box center [283, 138] width 301 height 241
click at [392, 10] on span "Available | 49:14" at bounding box center [408, 13] width 34 height 6
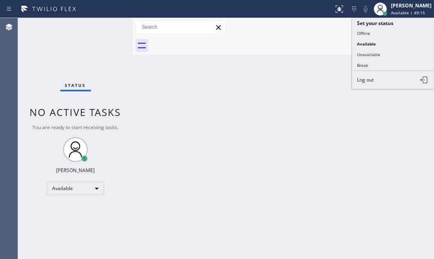
click at [209, 109] on div "Back to Dashboard Change Sender ID Customers Technicians Select a contact Outbo…" at bounding box center [283, 138] width 301 height 241
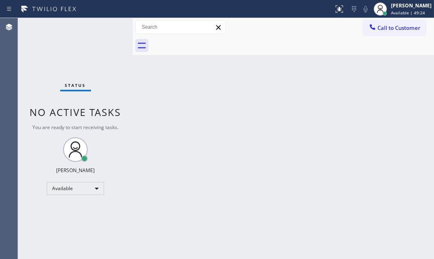
click at [190, 77] on div "Back to Dashboard Change Sender ID Customers Technicians Select a contact Outbo…" at bounding box center [283, 138] width 301 height 241
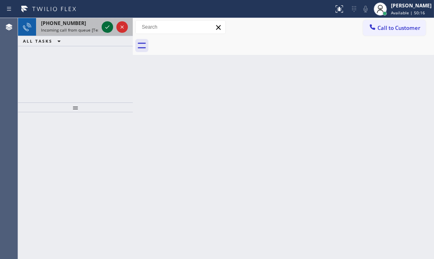
click at [103, 27] on icon at bounding box center [108, 27] width 10 height 10
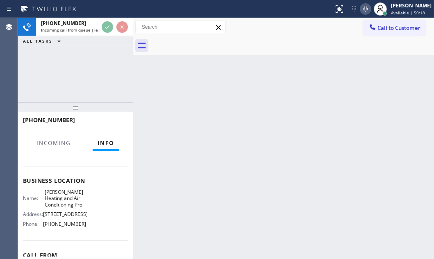
scroll to position [112, 0]
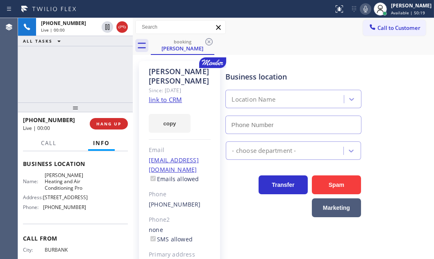
type input "(626) 263-4040"
click at [171, 96] on link "link to CRM" at bounding box center [165, 100] width 33 height 8
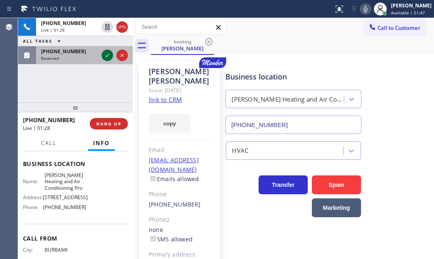
click at [109, 52] on icon at bounding box center [108, 55] width 10 height 10
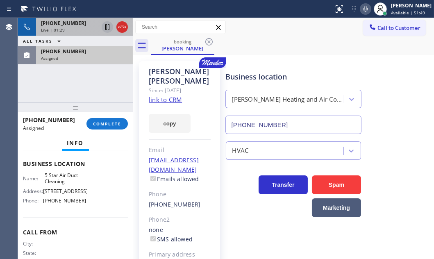
click at [106, 28] on icon at bounding box center [108, 27] width 10 height 10
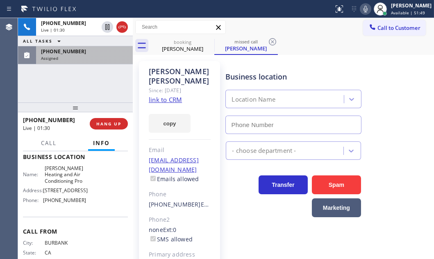
scroll to position [112, 0]
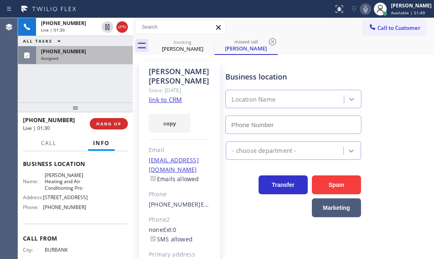
type input "(858) 800-3094"
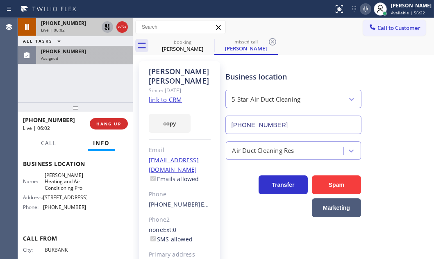
click at [109, 29] on icon at bounding box center [108, 27] width 6 height 6
click at [82, 22] on div "+18184154636" at bounding box center [69, 23] width 57 height 7
click at [82, 24] on div "+18184154636" at bounding box center [69, 23] width 57 height 7
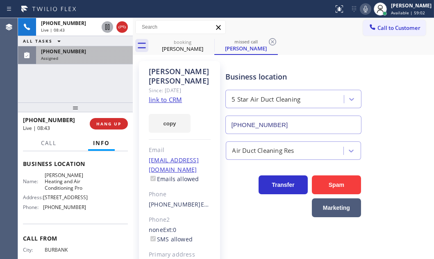
drag, startPoint x: 123, startPoint y: 27, endPoint x: 135, endPoint y: 35, distance: 15.0
click at [123, 27] on icon at bounding box center [121, 27] width 7 height 2
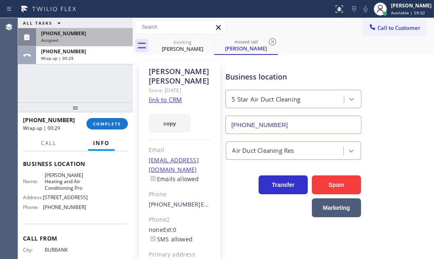
click at [79, 36] on div "(562) 544-5993" at bounding box center [84, 33] width 87 height 7
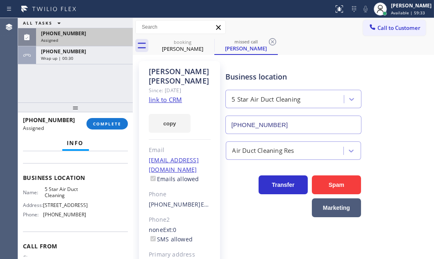
scroll to position [125, 0]
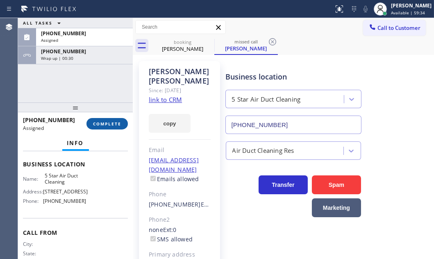
click at [114, 123] on span "COMPLETE" at bounding box center [107, 124] width 28 height 6
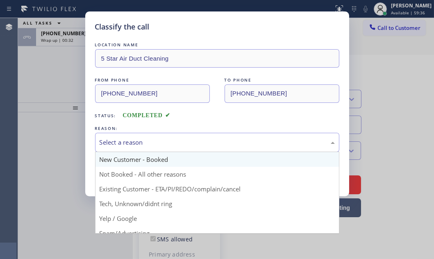
drag, startPoint x: 182, startPoint y: 143, endPoint x: 144, endPoint y: 161, distance: 42.6
click at [181, 144] on div "Select a reason" at bounding box center [217, 142] width 235 height 9
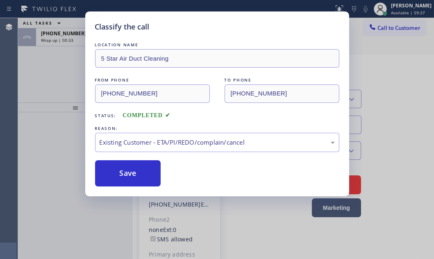
drag, startPoint x: 125, startPoint y: 194, endPoint x: 127, endPoint y: 186, distance: 7.5
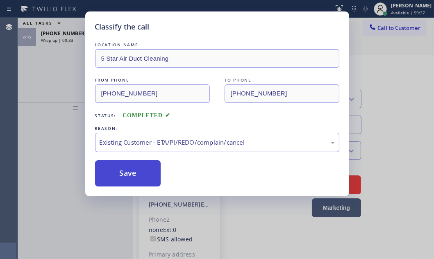
click at [128, 168] on button "Save" at bounding box center [128, 173] width 66 height 26
type input "(626) 263-4040"
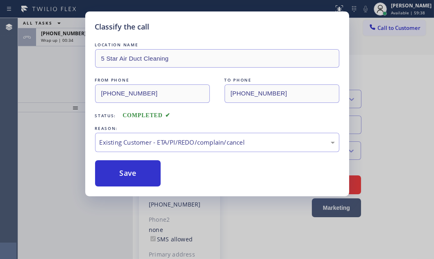
click at [64, 41] on span "Wrap up | 00:34" at bounding box center [57, 40] width 32 height 6
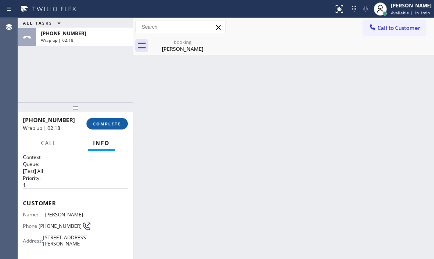
click at [108, 121] on span "COMPLETE" at bounding box center [107, 124] width 28 height 6
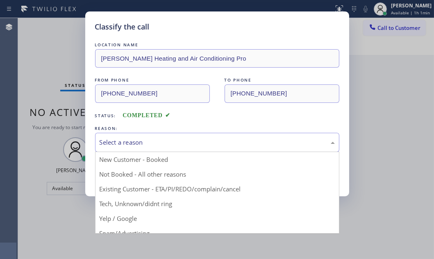
click at [187, 144] on div "Select a reason" at bounding box center [217, 142] width 235 height 9
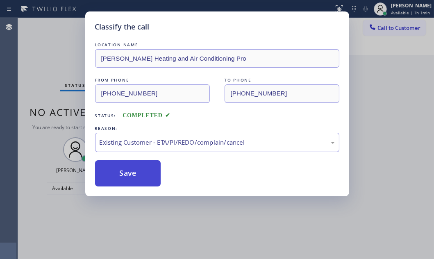
drag, startPoint x: 154, startPoint y: 190, endPoint x: 144, endPoint y: 185, distance: 11.2
click at [128, 175] on button "Save" at bounding box center [128, 173] width 66 height 26
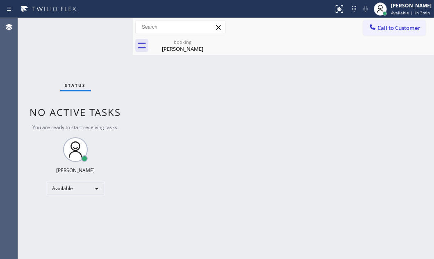
click at [285, 77] on div "Back to Dashboard Change Sender ID Customers Technicians Select a contact Outbo…" at bounding box center [283, 138] width 301 height 241
click at [176, 45] on div "booking" at bounding box center [183, 42] width 62 height 6
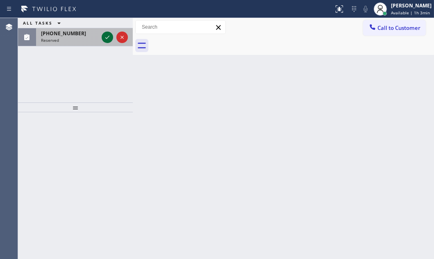
click at [103, 39] on icon at bounding box center [108, 37] width 10 height 10
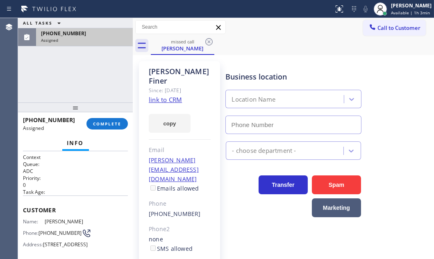
type input "(858) 800-3094"
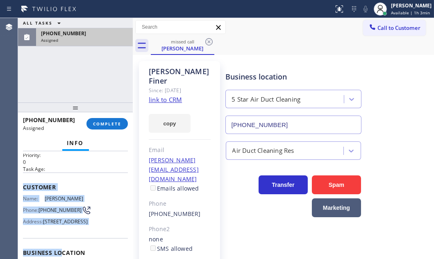
scroll to position [112, 0]
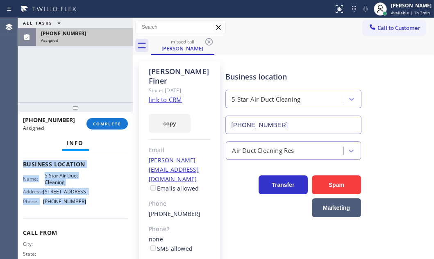
drag, startPoint x: 37, startPoint y: 215, endPoint x: 86, endPoint y: 226, distance: 49.9
click at [86, 226] on div "Context Queue: ADC Priority: 0 Task Age: Customer Name: Jennifer Finer Phone: (…" at bounding box center [75, 204] width 115 height 107
copy div "Customer Name: Jennifer Finer Phone: (818) 321-1234 Address: 1210 Kelsford Ct, …"
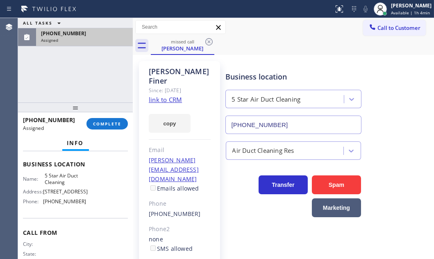
click at [100, 116] on div "(818) 321-1234 Assigned COMPLETE" at bounding box center [75, 123] width 105 height 21
click at [102, 122] on span "COMPLETE" at bounding box center [107, 124] width 28 height 6
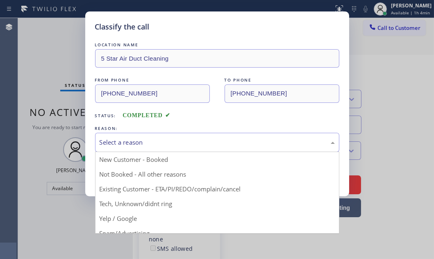
click at [164, 139] on div "Select a reason" at bounding box center [217, 142] width 235 height 9
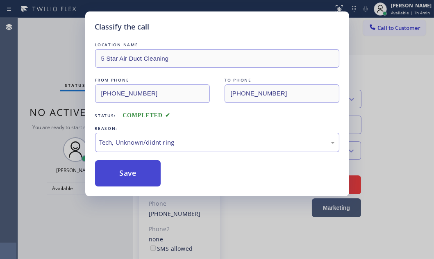
click at [131, 178] on button "Save" at bounding box center [128, 173] width 66 height 26
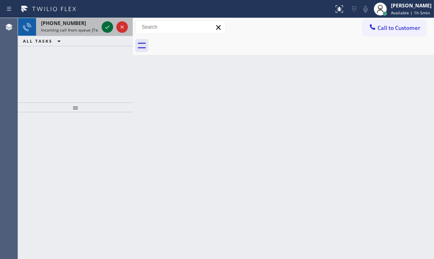
click at [103, 26] on icon at bounding box center [108, 27] width 10 height 10
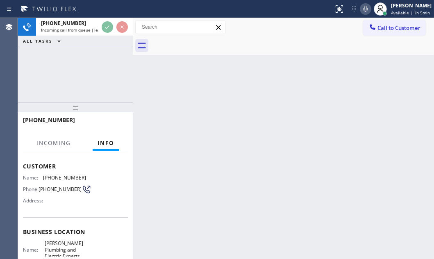
scroll to position [112, 0]
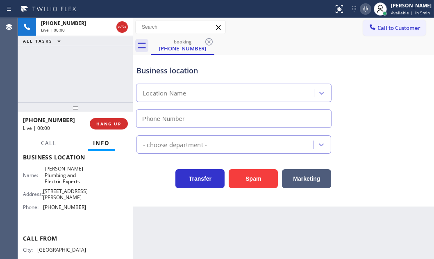
type input "(323) 489-3607"
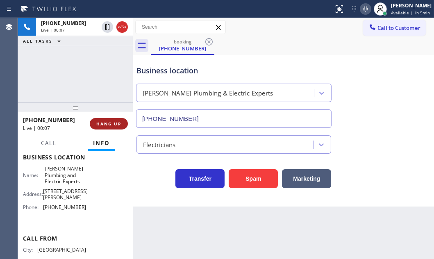
click at [101, 122] on span "HANG UP" at bounding box center [108, 124] width 25 height 6
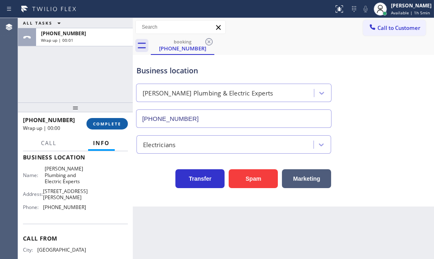
click at [105, 124] on span "COMPLETE" at bounding box center [107, 124] width 28 height 6
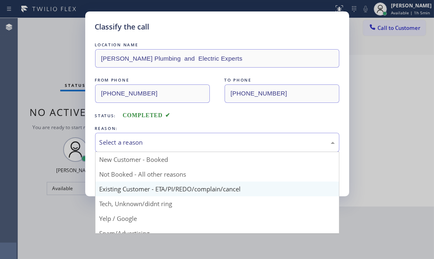
drag, startPoint x: 135, startPoint y: 145, endPoint x: 128, endPoint y: 181, distance: 37.2
click at [135, 146] on div "Select a reason" at bounding box center [217, 142] width 235 height 9
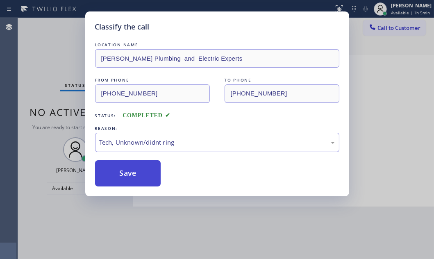
click at [128, 180] on button "Save" at bounding box center [128, 173] width 66 height 26
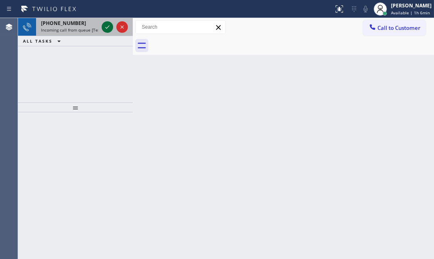
click at [107, 30] on icon at bounding box center [108, 27] width 10 height 10
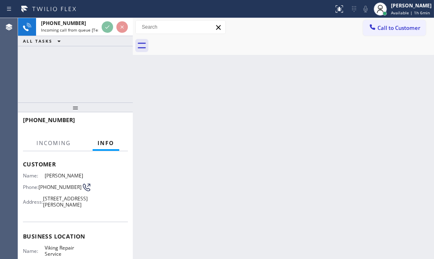
scroll to position [112, 0]
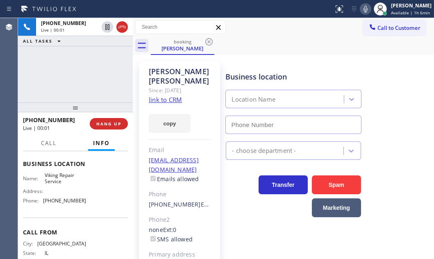
type input "(630) 791-5511"
click at [176, 101] on link "link to CRM" at bounding box center [165, 100] width 33 height 8
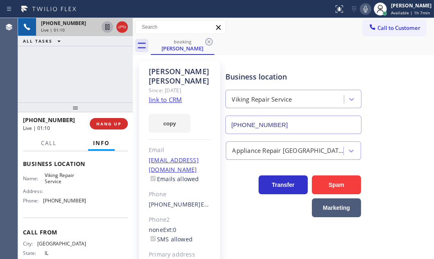
click at [107, 29] on icon at bounding box center [107, 27] width 4 height 6
click at [103, 27] on icon at bounding box center [108, 27] width 10 height 10
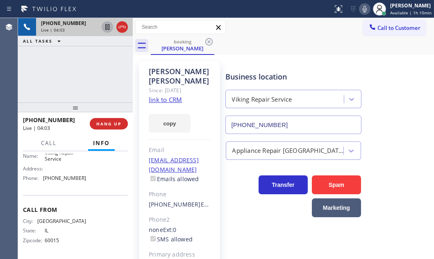
scroll to position [155, 0]
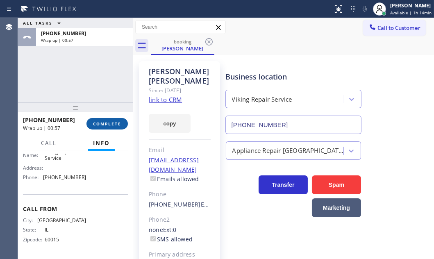
click at [108, 123] on span "COMPLETE" at bounding box center [107, 124] width 28 height 6
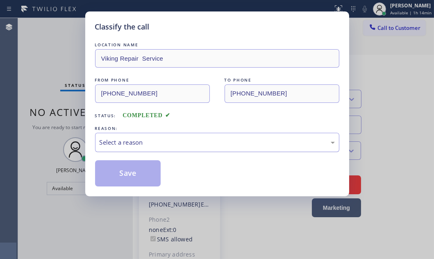
click at [143, 140] on div "Select a reason" at bounding box center [217, 142] width 235 height 9
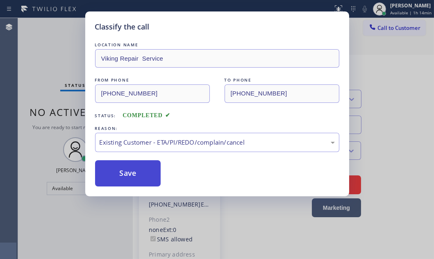
click at [125, 173] on button "Save" at bounding box center [128, 173] width 66 height 26
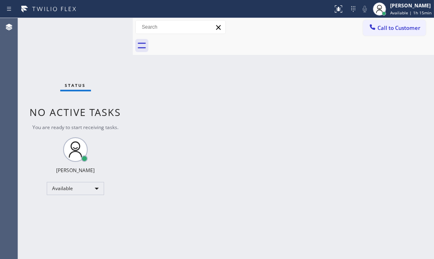
click at [352, 155] on div "Back to Dashboard Change Sender ID Customers Technicians Select a contact Outbo…" at bounding box center [283, 138] width 301 height 241
click at [305, 96] on div "Back to Dashboard Change Sender ID Customers Technicians Select a contact Outbo…" at bounding box center [283, 138] width 301 height 241
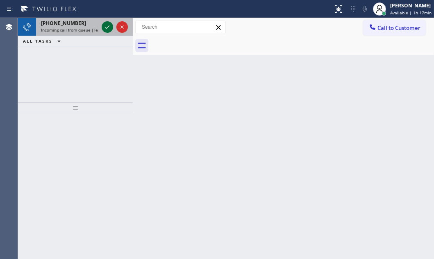
click at [104, 26] on icon at bounding box center [108, 27] width 10 height 10
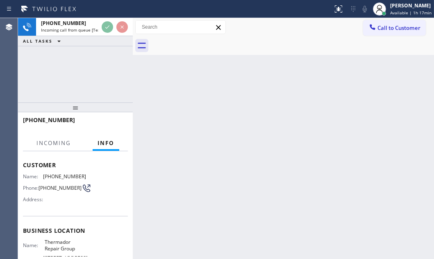
scroll to position [74, 0]
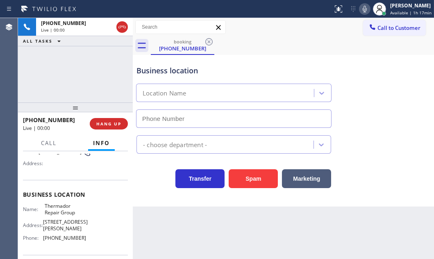
type input "(855) 920-0838"
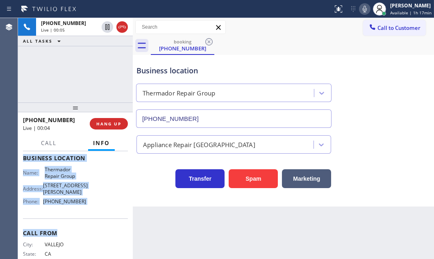
scroll to position [112, 0]
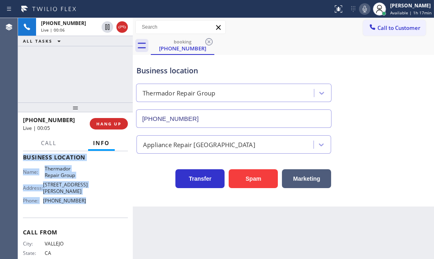
drag, startPoint x: 21, startPoint y: 162, endPoint x: 80, endPoint y: 209, distance: 75.3
click at [80, 209] on div "Context Queue: [Test] All Priority: 1 Customer Name: (707) 561-1729 Phone: (707…" at bounding box center [75, 204] width 115 height 107
copy div "Customer Name: (707) 561-1729 Phone: (707) 561-1729 Address: Business location …"
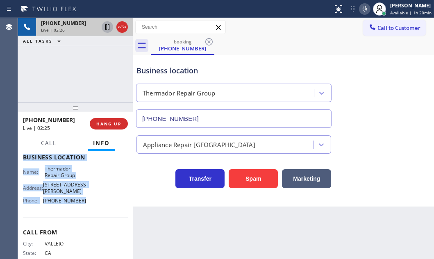
click at [107, 27] on icon at bounding box center [108, 27] width 10 height 10
click at [106, 28] on icon at bounding box center [108, 27] width 6 height 6
click at [108, 123] on span "HANG UP" at bounding box center [108, 124] width 25 height 6
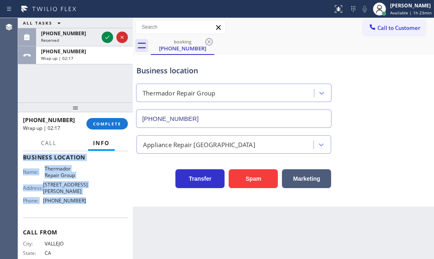
click at [107, 37] on icon at bounding box center [108, 37] width 10 height 10
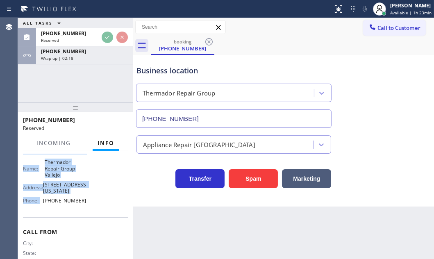
scroll to position [118, 0]
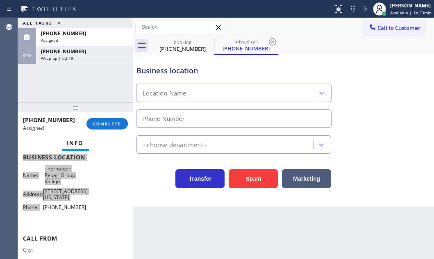
type input "(707) 504-3963"
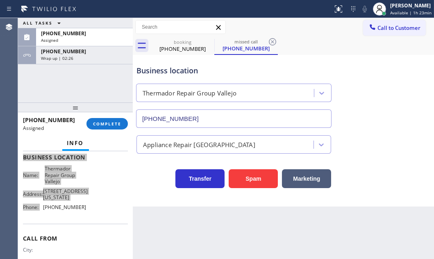
scroll to position [125, 0]
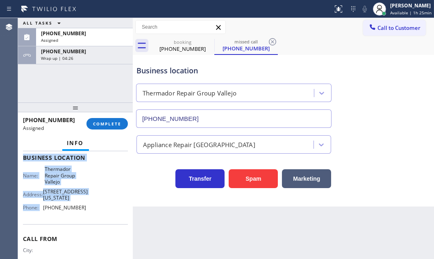
drag, startPoint x: 73, startPoint y: 55, endPoint x: 89, endPoint y: 75, distance: 25.4
click at [73, 55] on div "Wrap up | 04:26" at bounding box center [84, 58] width 87 height 6
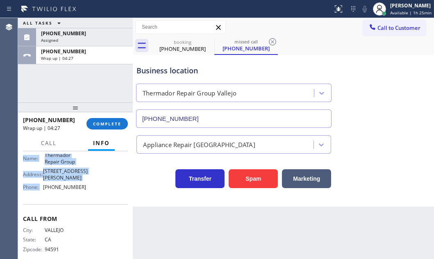
scroll to position [112, 0]
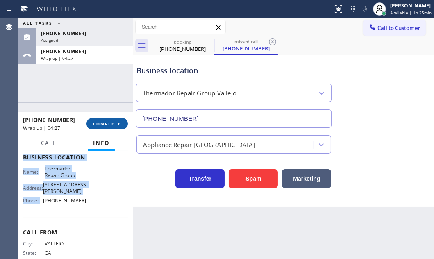
click at [113, 120] on button "COMPLETE" at bounding box center [107, 123] width 41 height 11
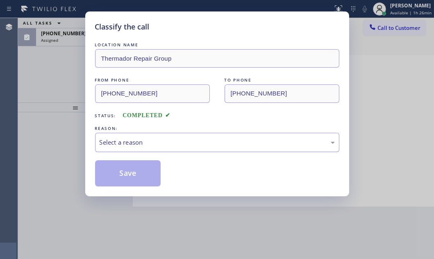
click at [154, 138] on div "Select a reason" at bounding box center [217, 142] width 235 height 9
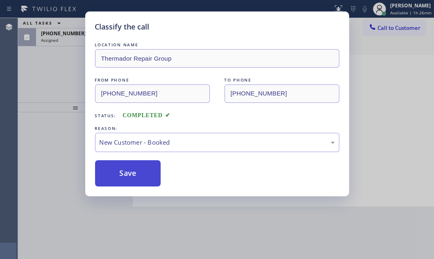
click at [116, 166] on button "Save" at bounding box center [128, 173] width 66 height 26
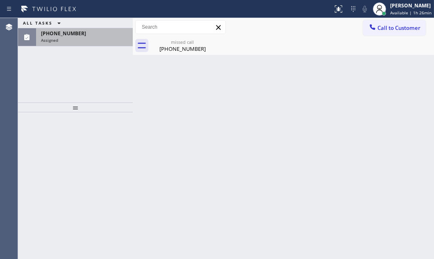
click at [69, 39] on div "Assigned" at bounding box center [84, 40] width 87 height 6
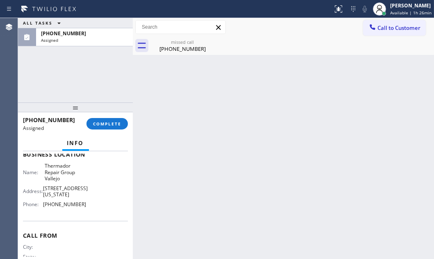
scroll to position [112, 0]
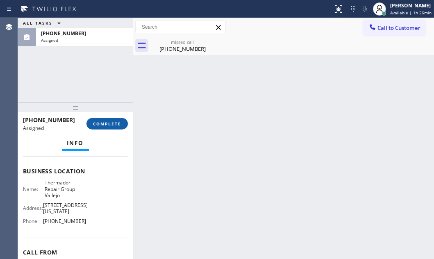
click at [106, 123] on span "COMPLETE" at bounding box center [107, 124] width 28 height 6
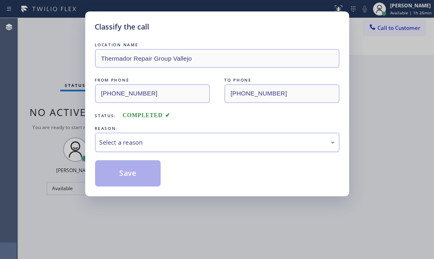
click at [160, 146] on div "Select a reason" at bounding box center [217, 142] width 235 height 9
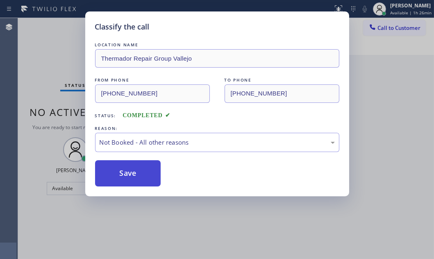
drag, startPoint x: 132, startPoint y: 174, endPoint x: 115, endPoint y: 174, distance: 16.8
click at [115, 174] on button "Save" at bounding box center [128, 173] width 66 height 26
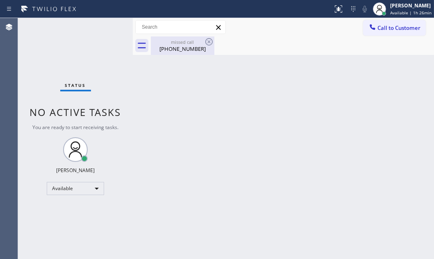
click at [182, 47] on div "(707) 561-1729" at bounding box center [183, 48] width 62 height 7
click at [245, 119] on div "Back to Dashboard Change Sender ID Customers Technicians Select a contact Outbo…" at bounding box center [283, 138] width 301 height 241
click at [104, 27] on div "Status No active tasks You are ready to start receiving tasks. Judy Mae Saturin…" at bounding box center [75, 138] width 115 height 241
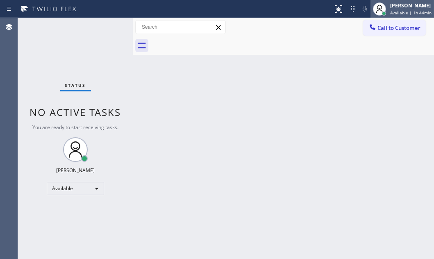
click at [389, 4] on div "Judy Mae Saturinas Available | 1h 44min" at bounding box center [412, 9] width 46 height 14
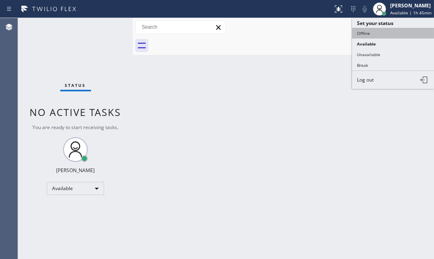
click at [381, 34] on button "Offline" at bounding box center [393, 33] width 82 height 11
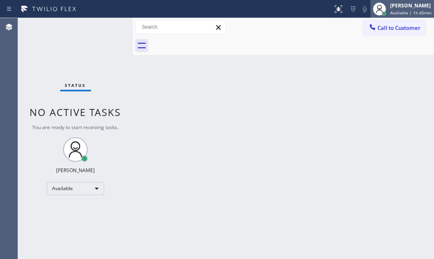
click at [393, 8] on div "Judy Mae Saturinas" at bounding box center [410, 5] width 41 height 7
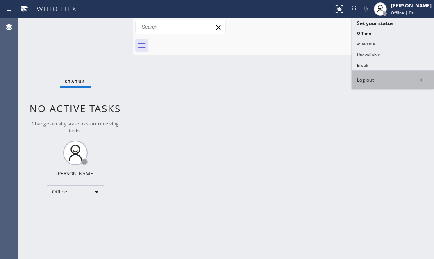
click at [371, 80] on span "Log out" at bounding box center [365, 79] width 17 height 7
